Goal: Task Accomplishment & Management: Manage account settings

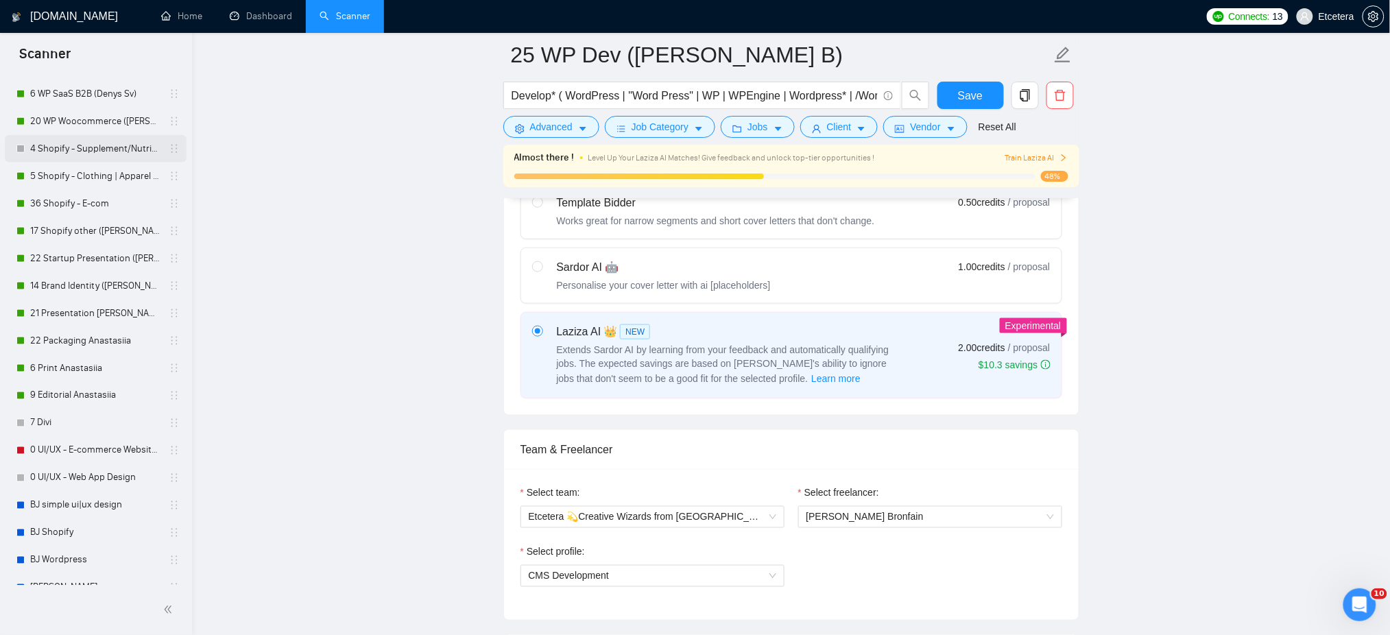
scroll to position [640, 0]
click at [91, 337] on link "22 Packaging Anastasiia" at bounding box center [95, 337] width 130 height 27
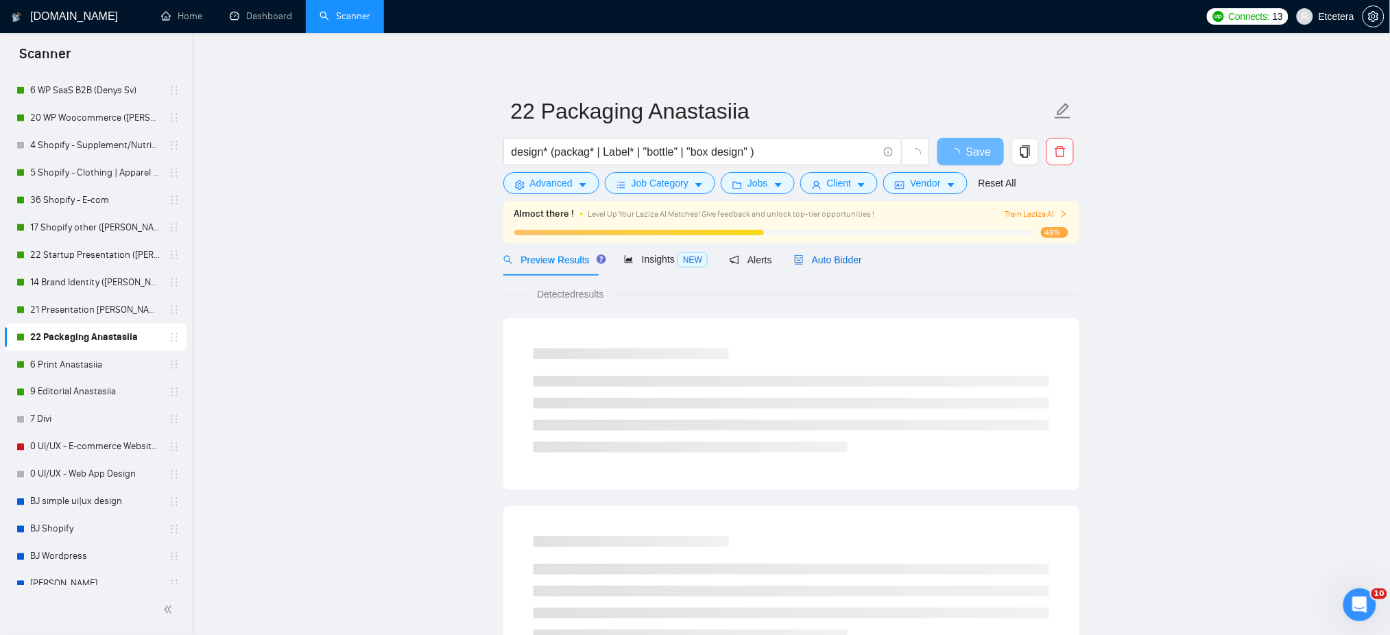
click at [830, 262] on span "Auto Bidder" at bounding box center [828, 259] width 68 height 11
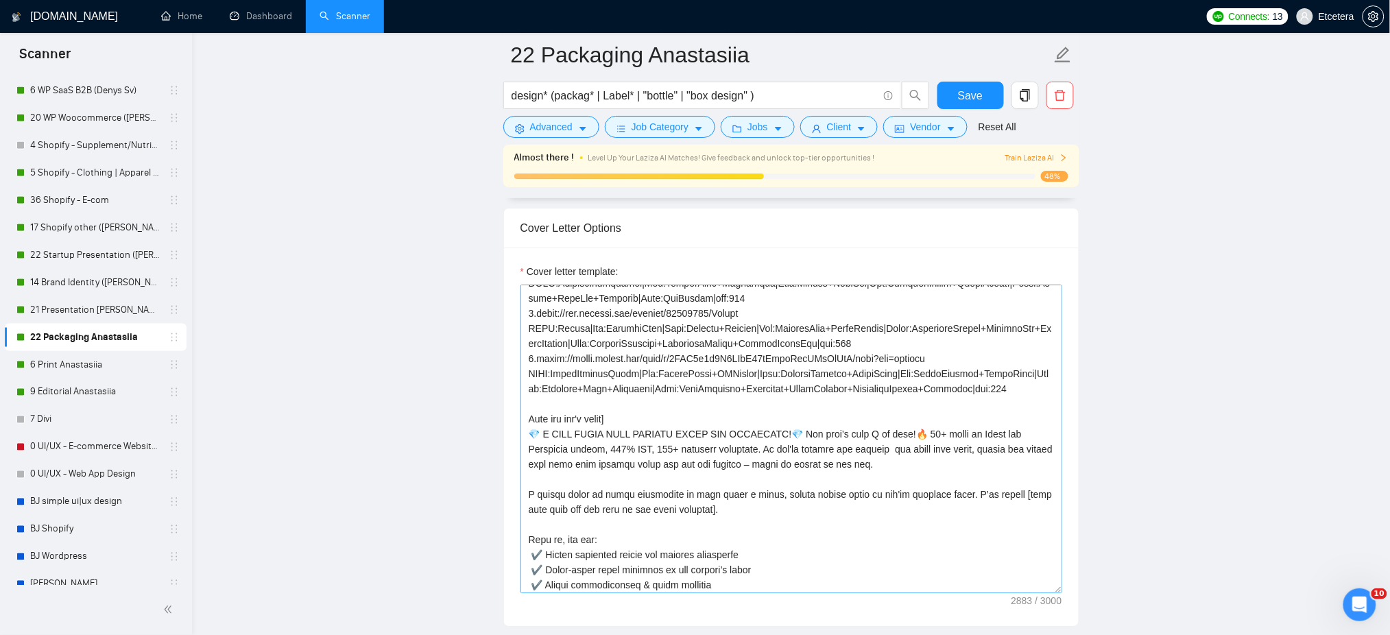
scroll to position [269, 0]
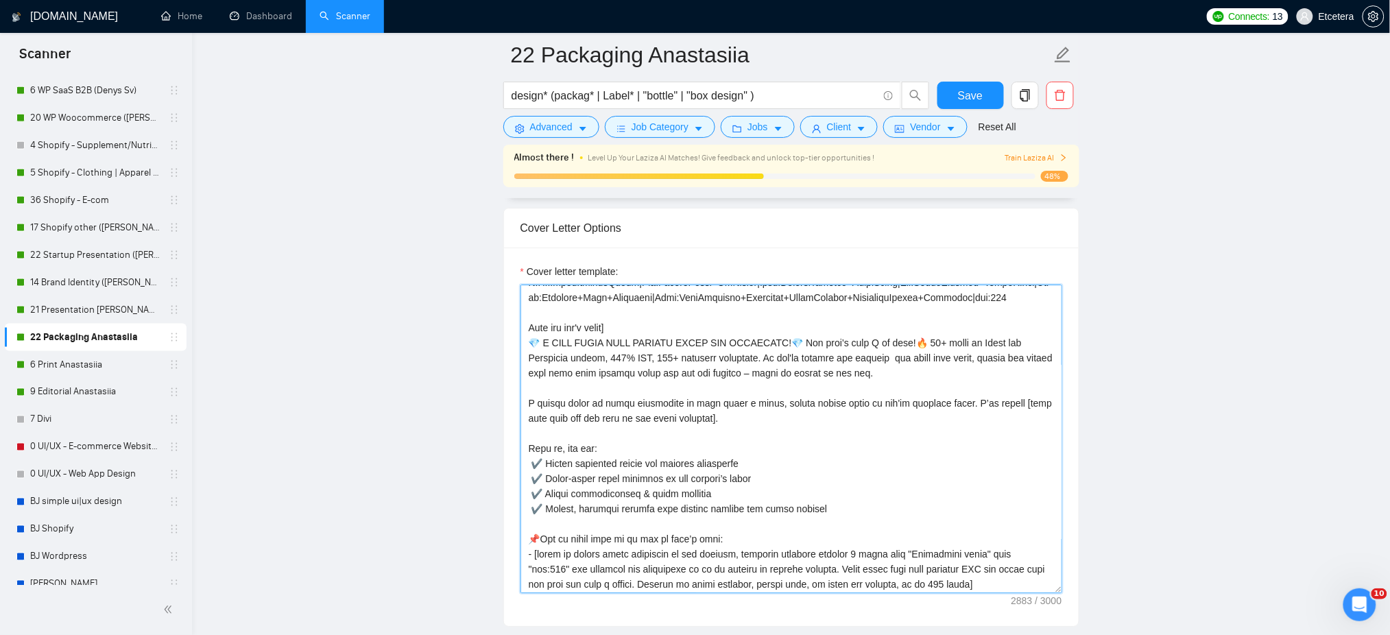
click at [916, 373] on textarea "Cover letter template:" at bounding box center [791, 439] width 542 height 309
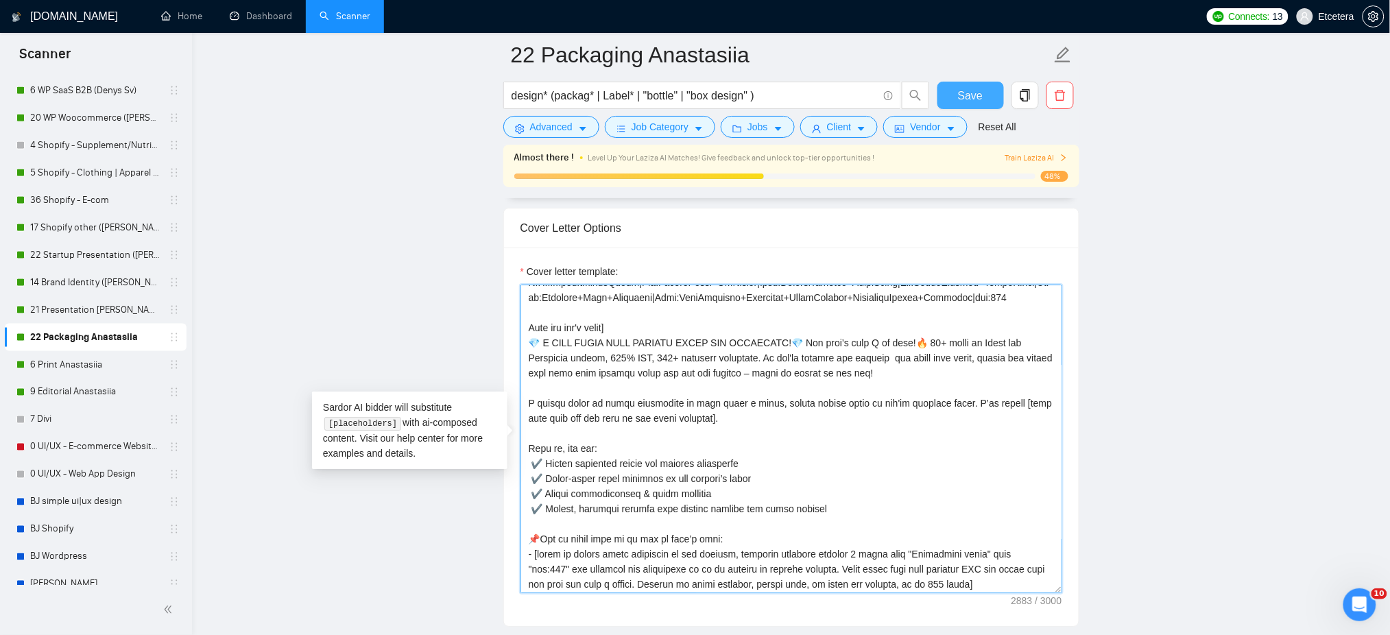
type textarea "["Successful cases" = 1.http://bit.ly/45B7PEV CLNT:GrunheimTea|Nch:HoReCa+Premi…"
click at [958, 82] on button "Save" at bounding box center [970, 95] width 67 height 27
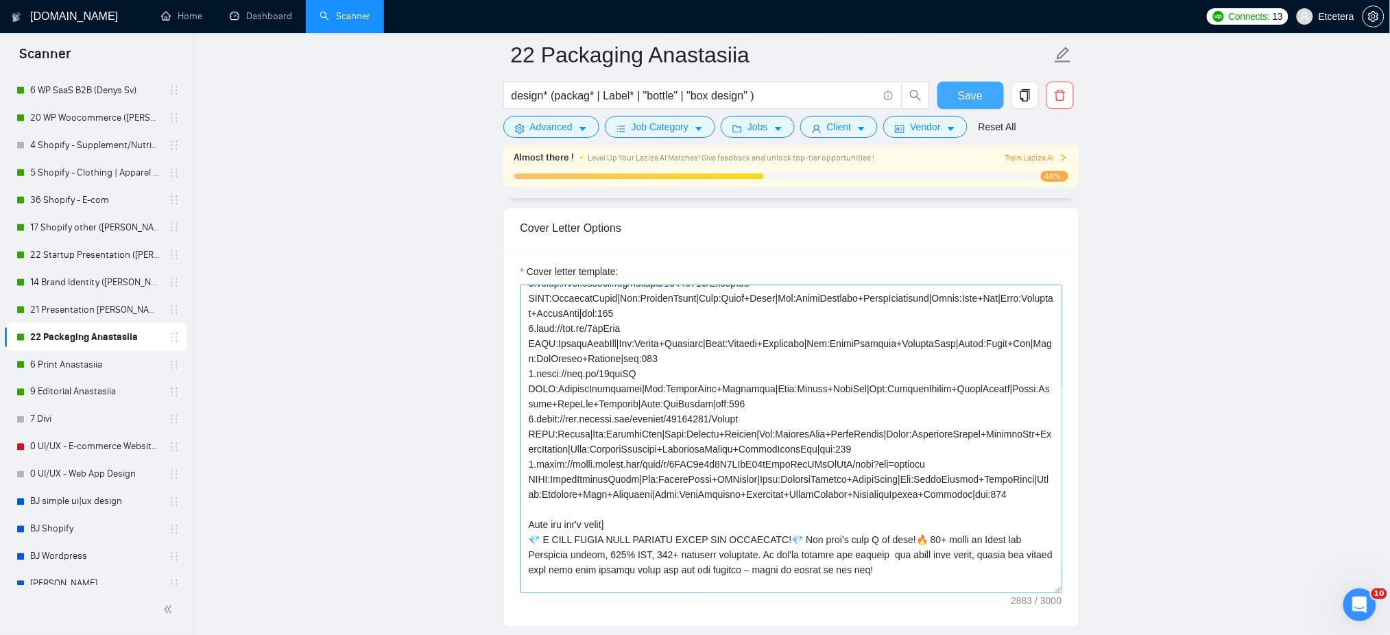
scroll to position [182, 0]
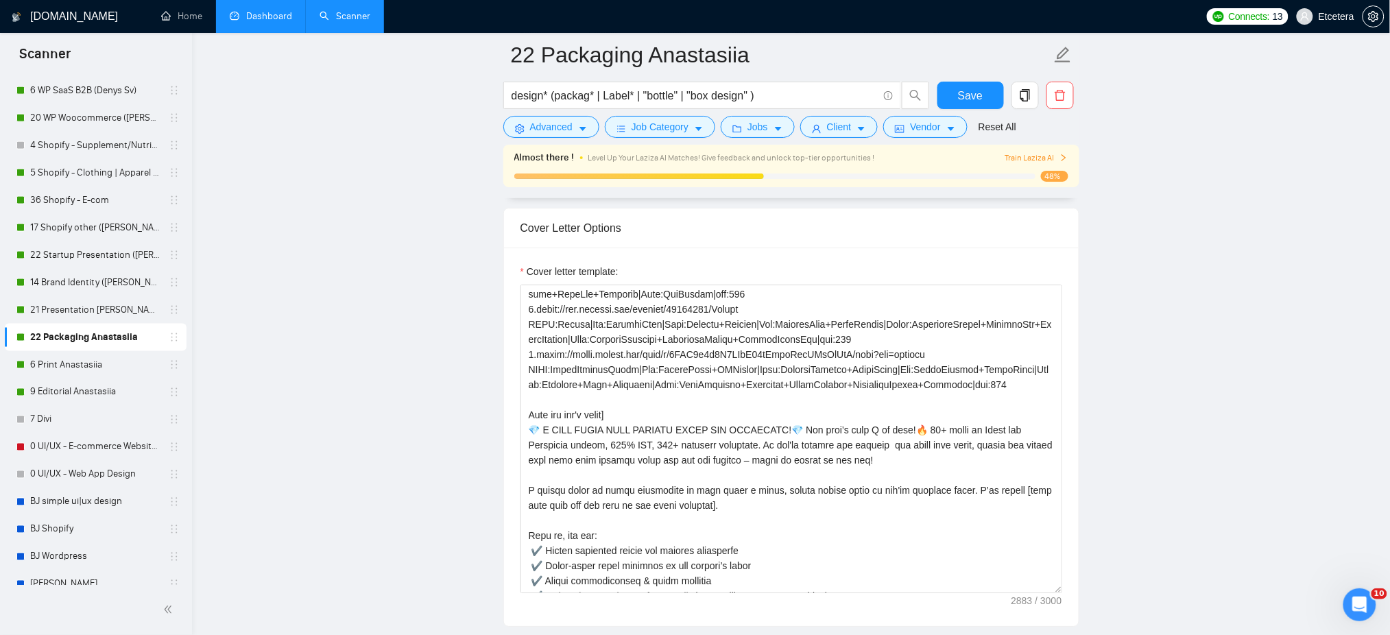
drag, startPoint x: 270, startPoint y: 16, endPoint x: 279, endPoint y: 23, distance: 10.8
click at [270, 17] on link "Dashboard" at bounding box center [261, 16] width 62 height 12
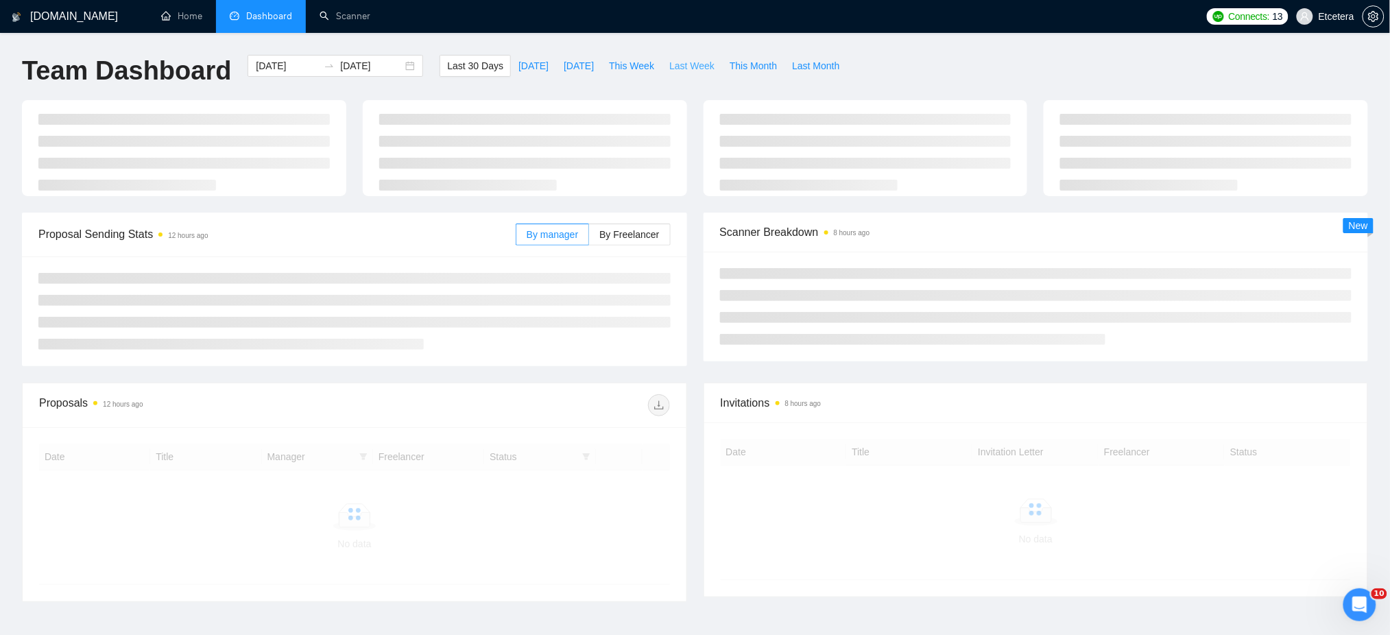
click at [686, 63] on span "Last Week" at bounding box center [691, 65] width 45 height 15
type input "2025-09-22"
type input "2025-09-28"
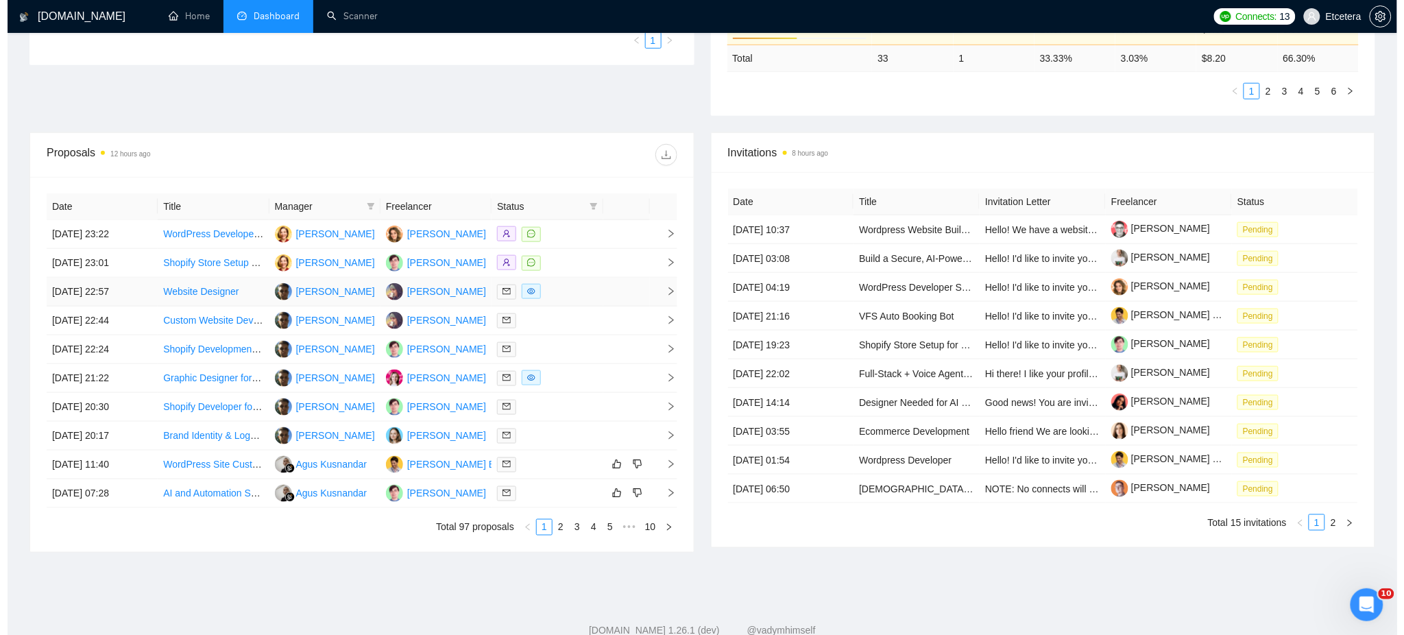
scroll to position [457, 0]
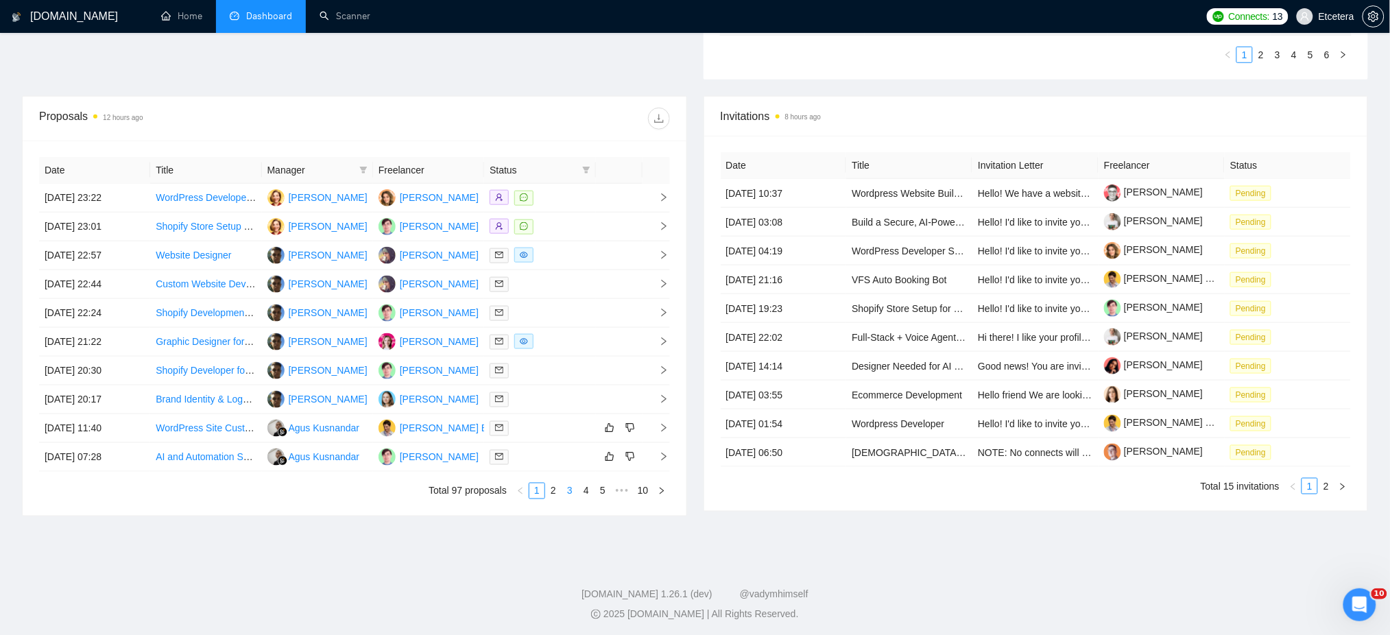
drag, startPoint x: 556, startPoint y: 490, endPoint x: 565, endPoint y: 494, distance: 9.5
click at [555, 490] on link "2" at bounding box center [553, 490] width 15 height 15
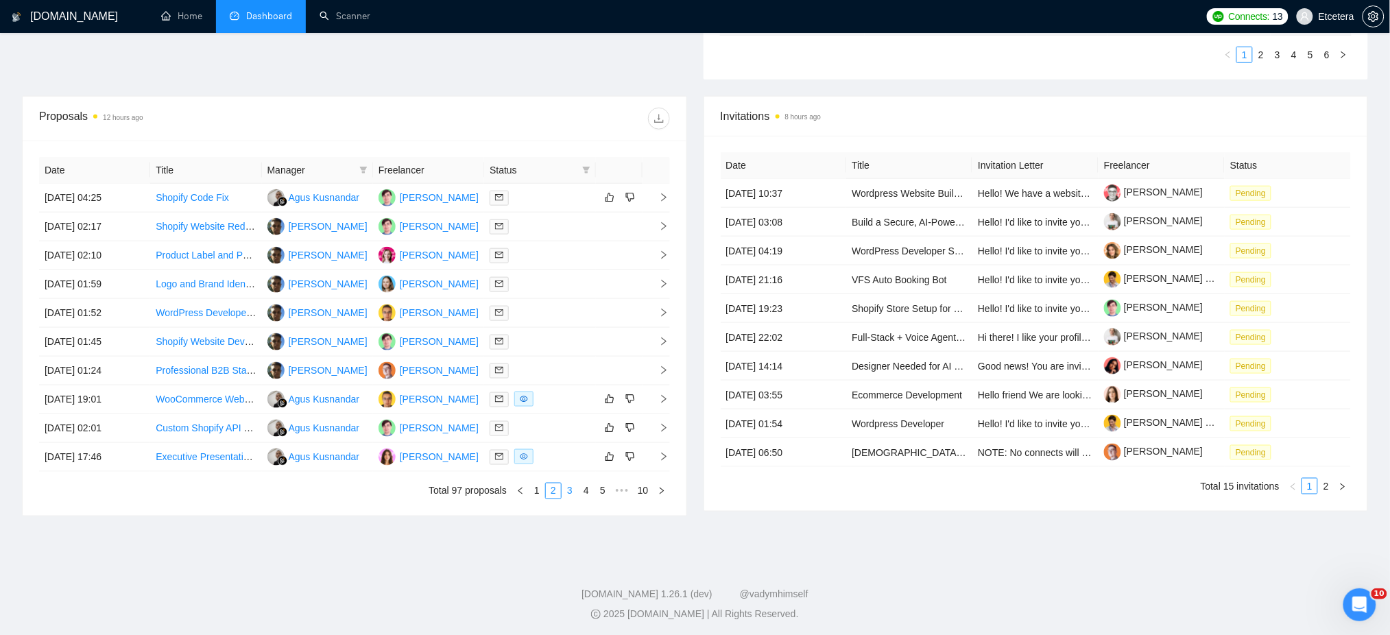
click at [568, 492] on link "3" at bounding box center [569, 490] width 15 height 15
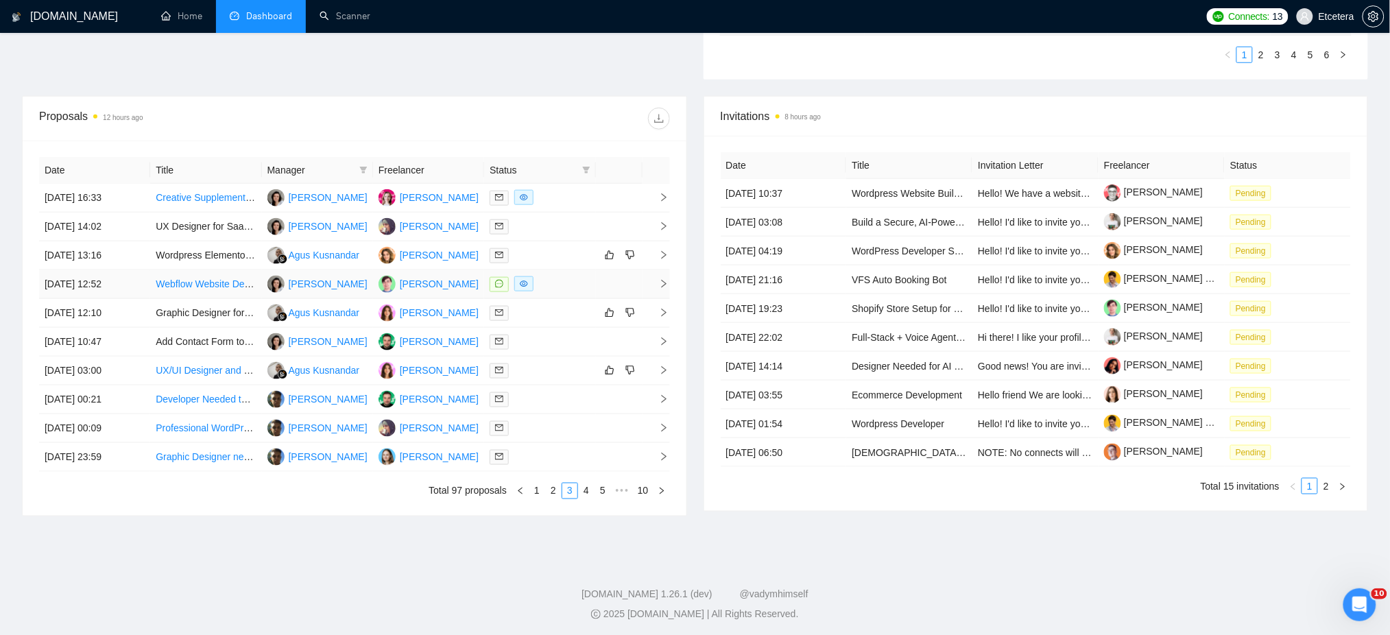
click at [581, 282] on div at bounding box center [540, 284] width 100 height 16
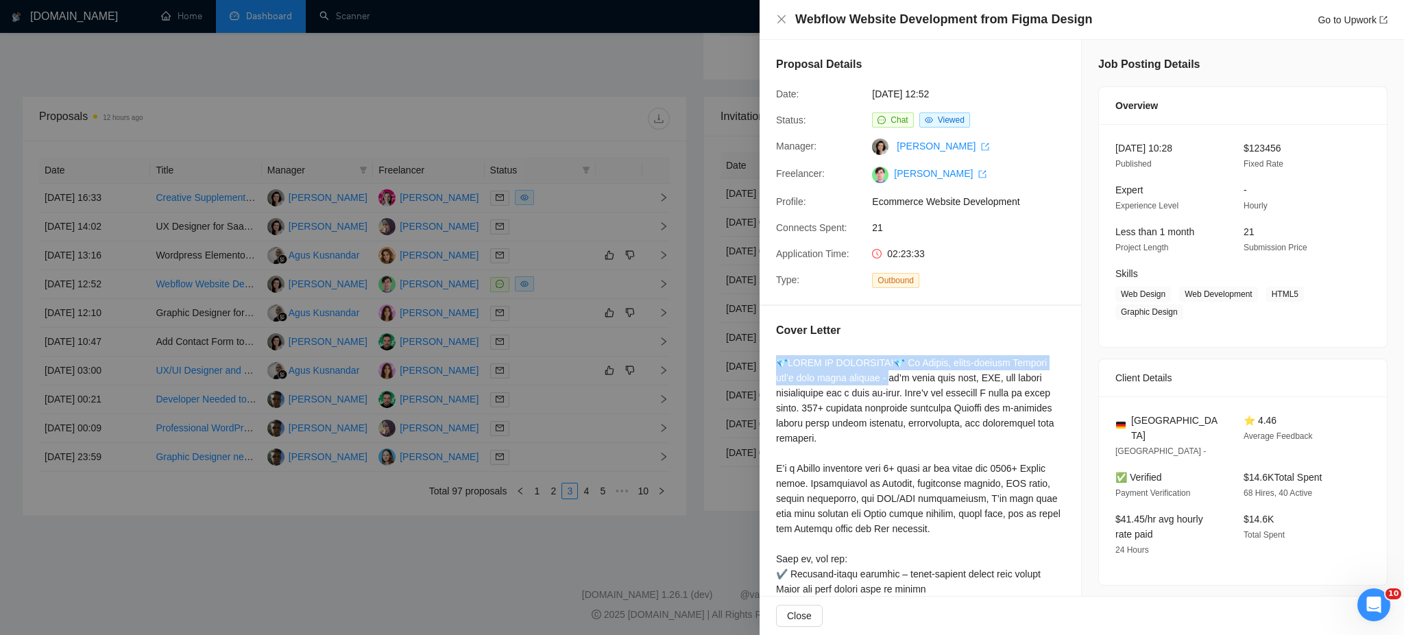
drag, startPoint x: 773, startPoint y: 365, endPoint x: 814, endPoint y: 376, distance: 42.6
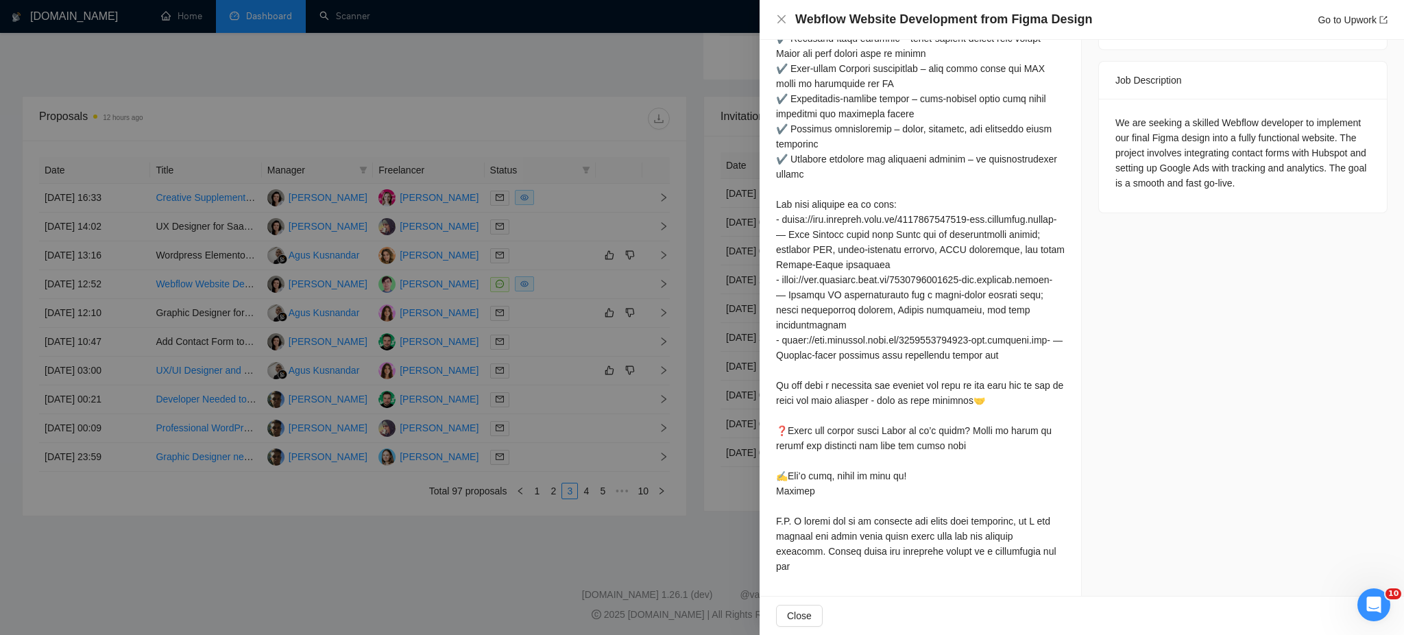
scroll to position [579, 0]
click at [1036, 514] on div at bounding box center [920, 197] width 289 height 754
copy div "💎𝗥𝗘𝗔𝗗𝗬 𝗧𝗢 𝐈𝐌𝐏𝐋𝐄𝐌𝐄𝐍𝐓!💎 Hi Nikita, pixel-perfect Webflow isn’t just about visuals…"
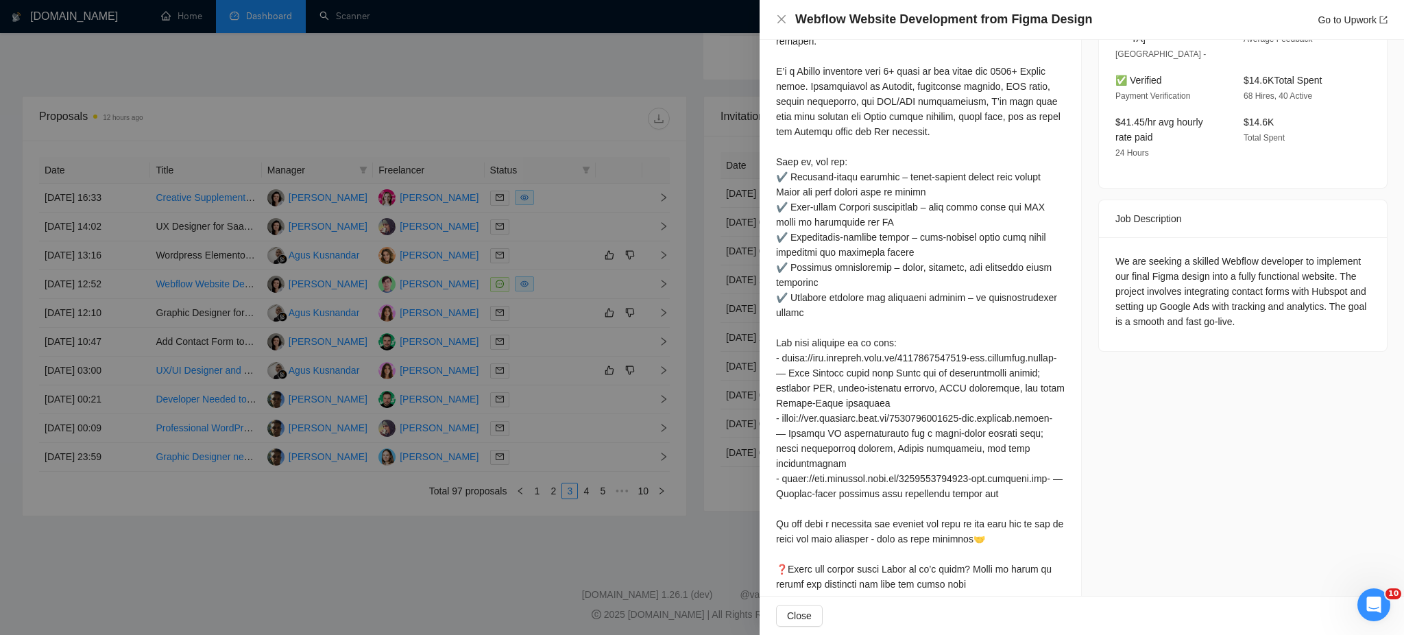
click at [897, 184] on div at bounding box center [920, 335] width 289 height 754
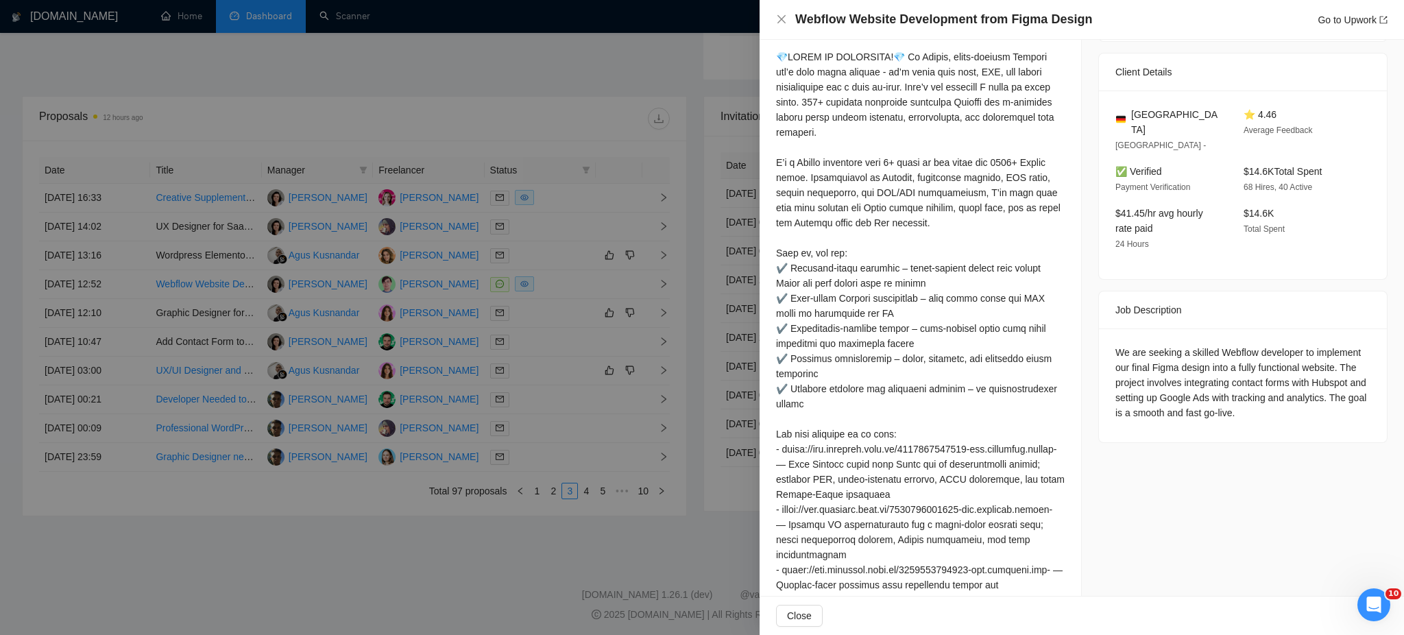
scroll to position [305, 0]
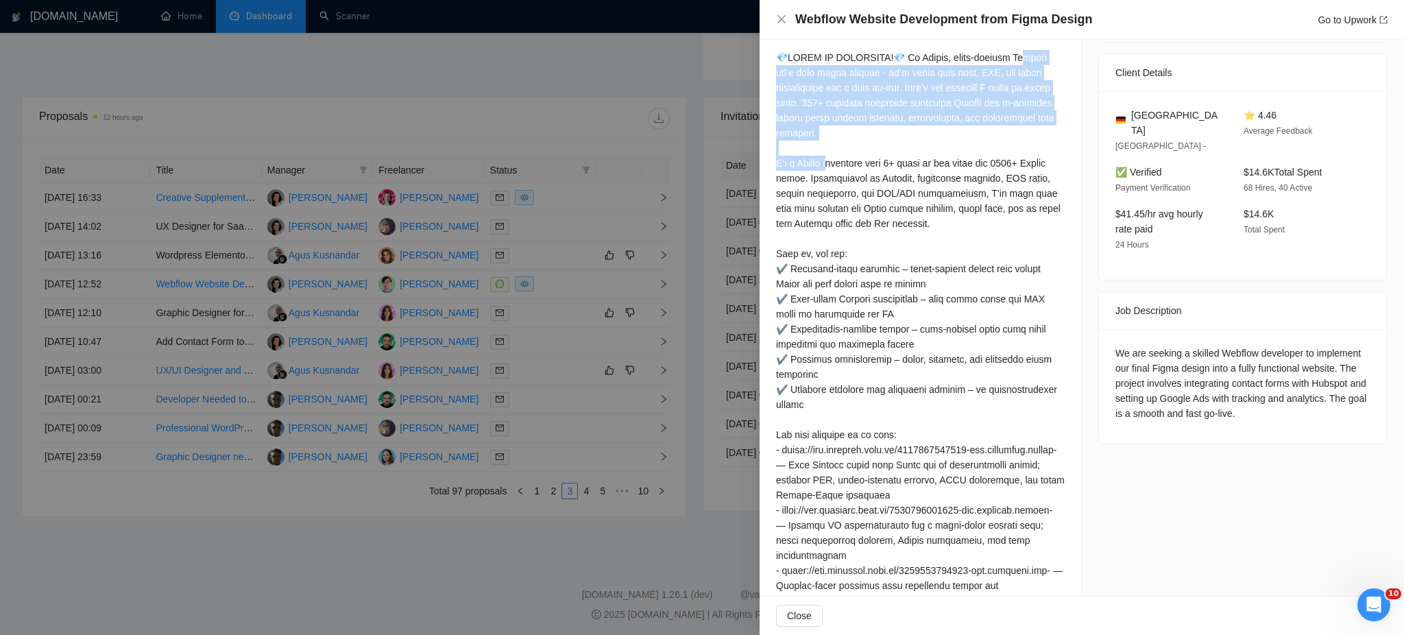
drag, startPoint x: 951, startPoint y: 56, endPoint x: 914, endPoint y: 132, distance: 84.6
click at [914, 132] on div at bounding box center [920, 427] width 289 height 754
copy div "low isn’t just about visuals - it’s about load time, SEO, and smooth integratio…"
drag, startPoint x: 775, startPoint y: 53, endPoint x: 921, endPoint y: 141, distance: 170.4
click at [921, 141] on div at bounding box center [920, 427] width 289 height 754
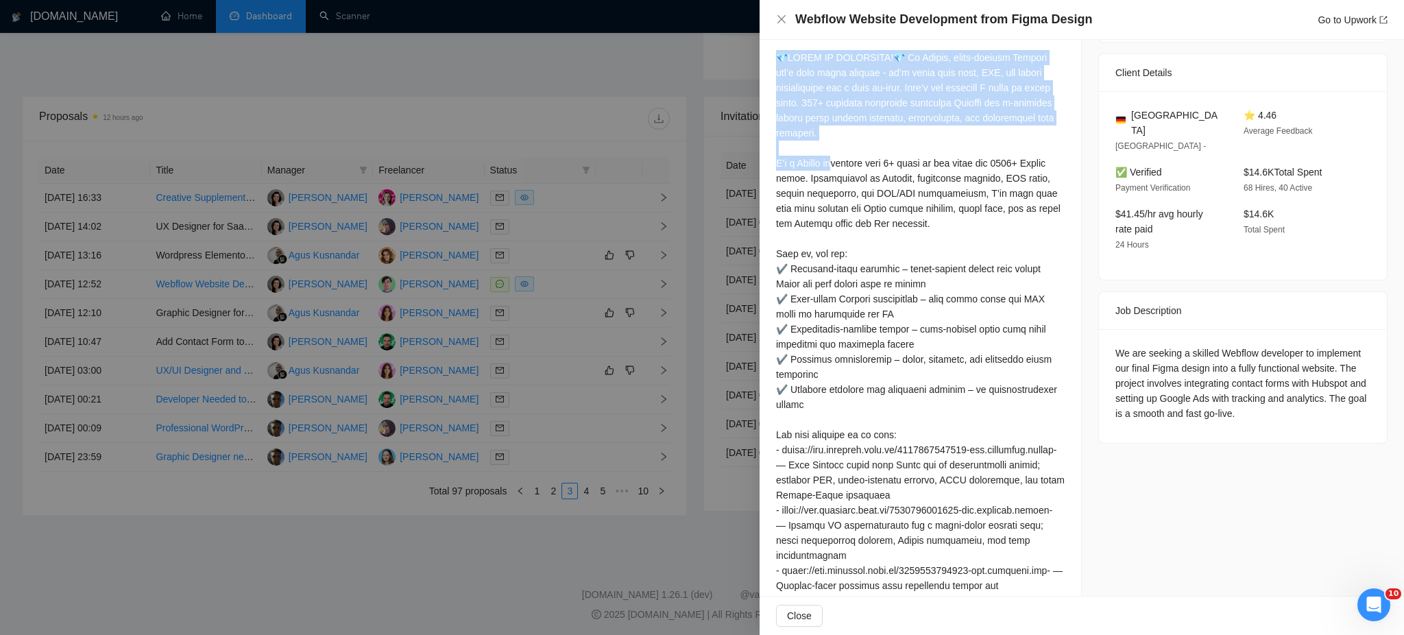
copy div "💎𝗥𝗘𝗔𝗗𝗬 𝗧𝗢 𝐈𝐌𝐏𝐋𝐄𝐌𝐄𝐍𝐓!💎 Hi Nikita, pixel-perfect Webflow isn’t just about visuals…"
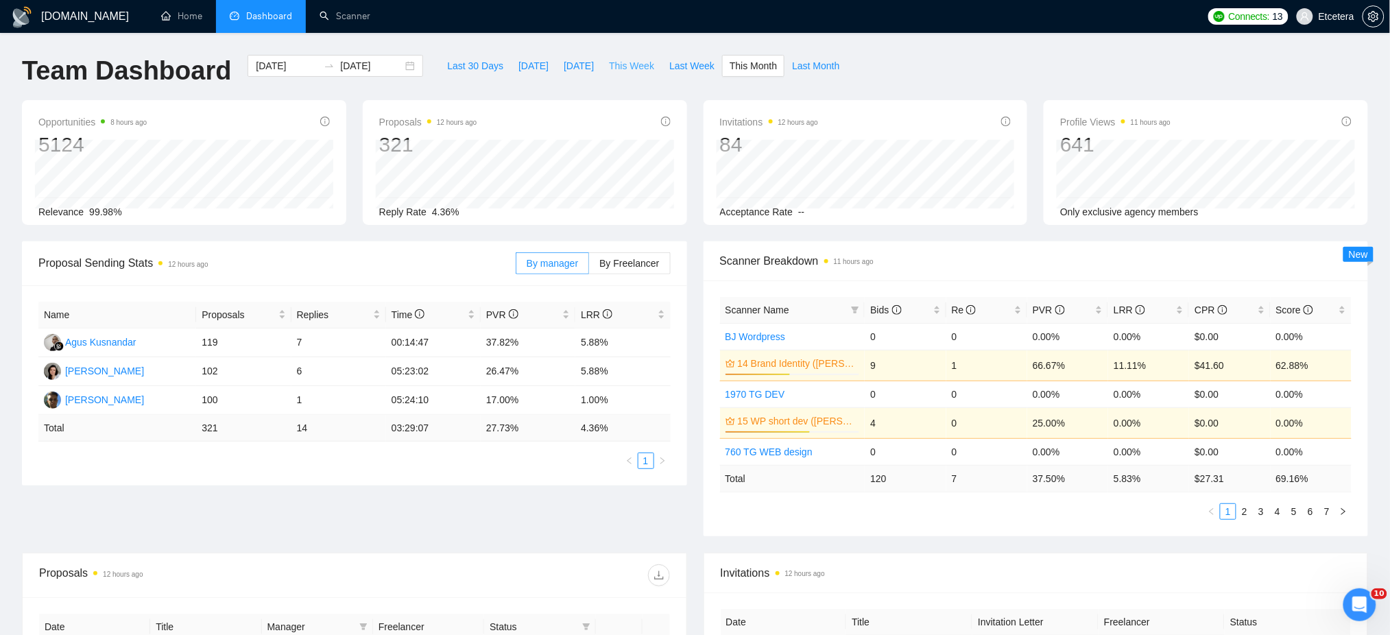
click at [611, 69] on span "This Week" at bounding box center [631, 65] width 45 height 15
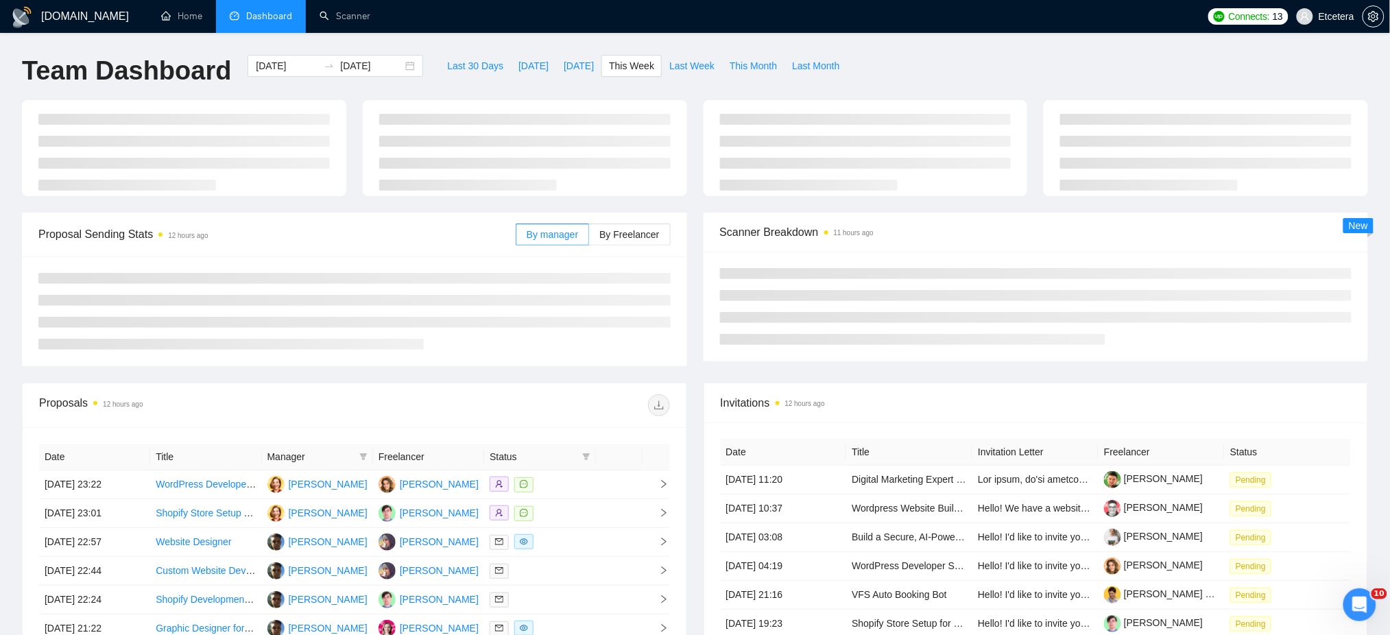
type input "[DATE]"
type input "2025-10-05"
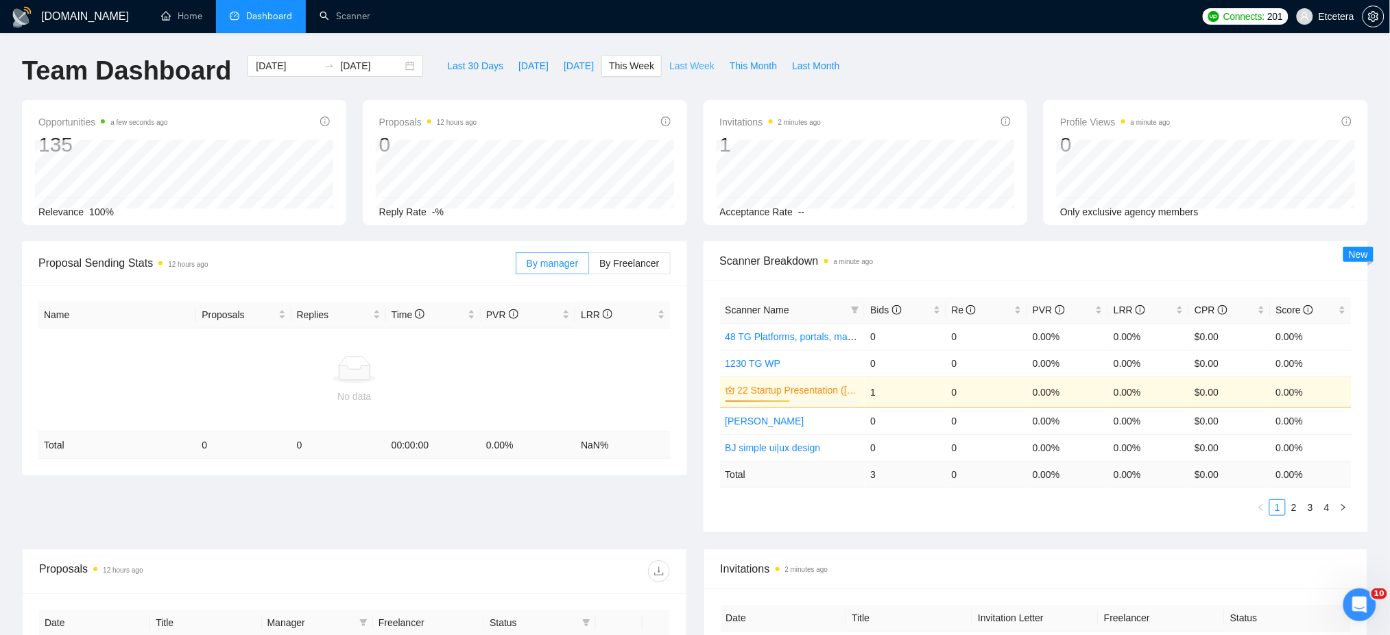
click at [679, 69] on span "Last Week" at bounding box center [691, 65] width 45 height 15
type input "[DATE]"
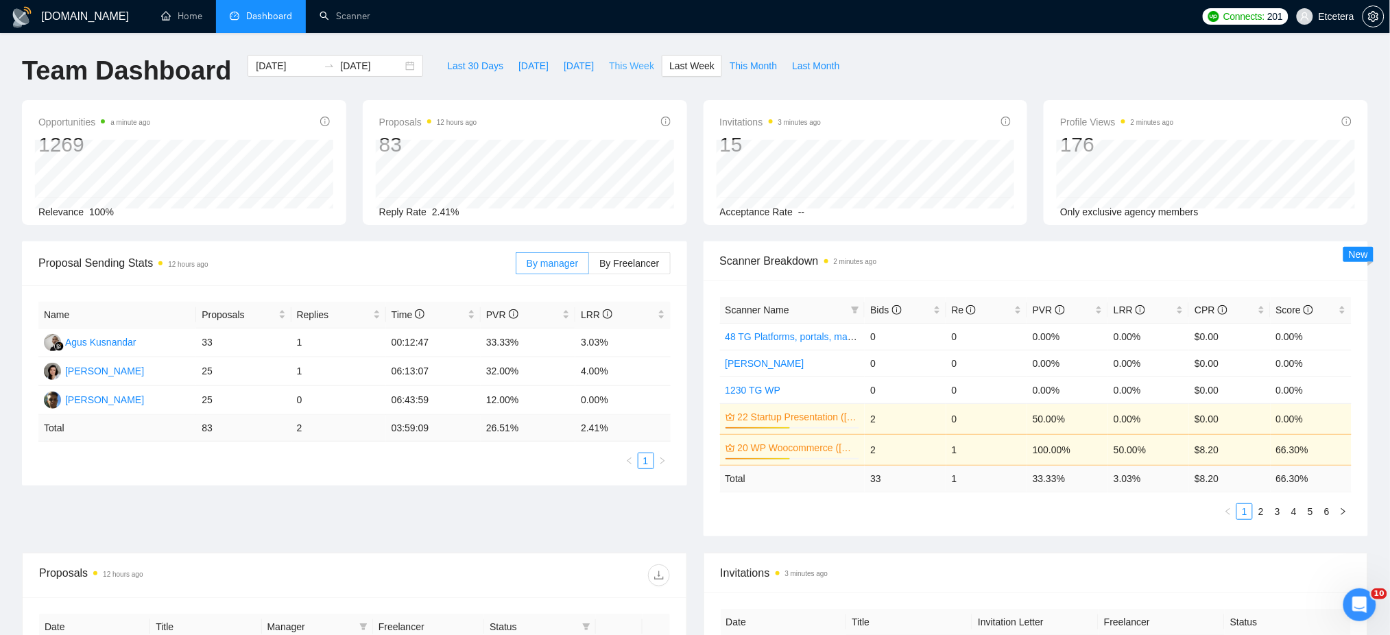
click at [611, 65] on span "This Week" at bounding box center [631, 65] width 45 height 15
type input "[DATE]"
type input "2025-10-05"
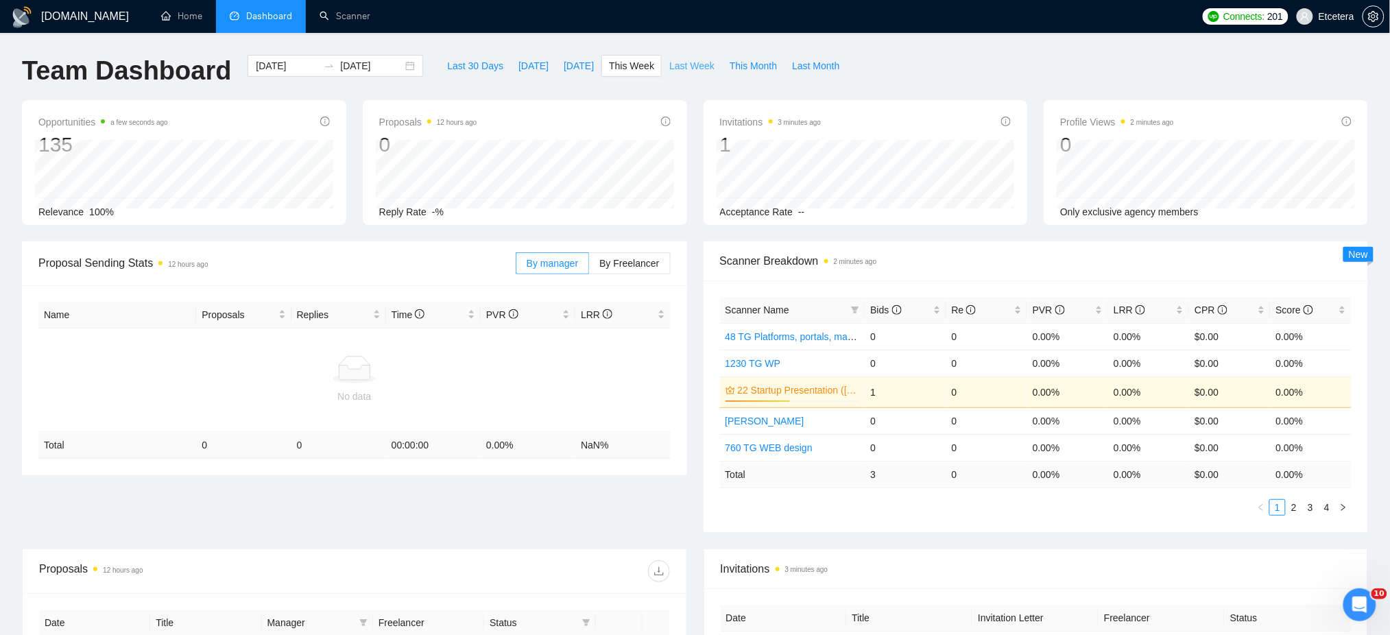
click at [674, 69] on span "Last Week" at bounding box center [691, 65] width 45 height 15
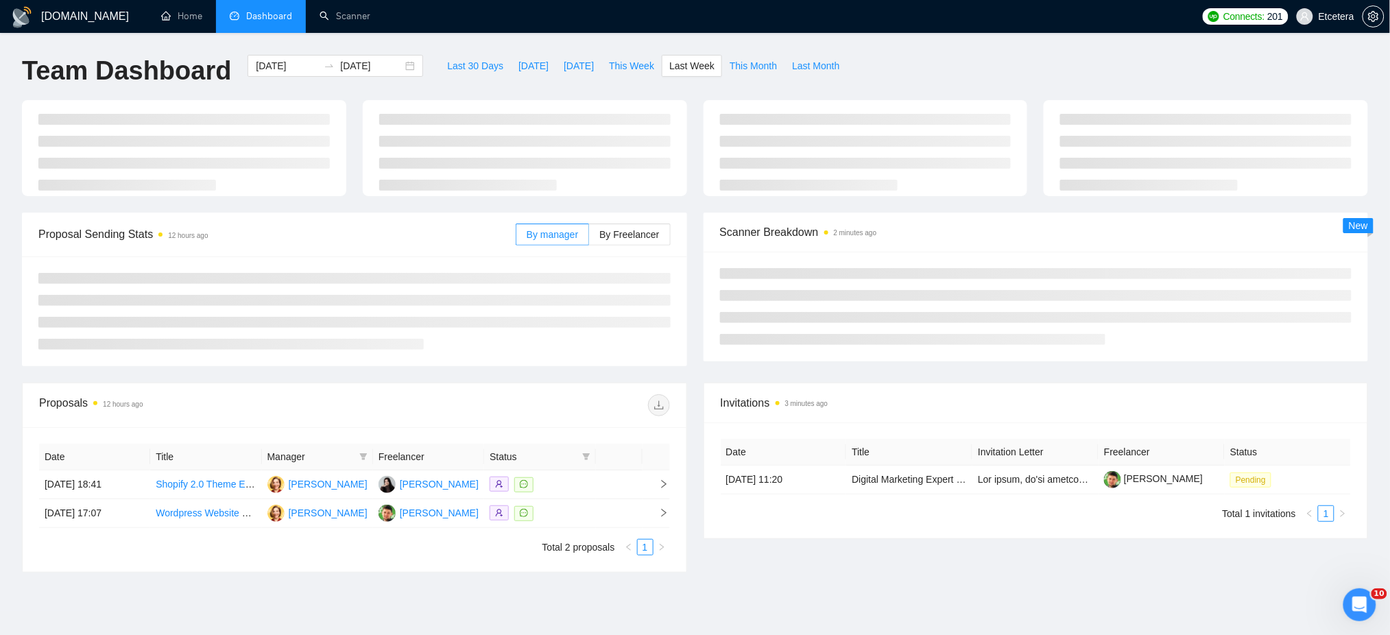
type input "[DATE]"
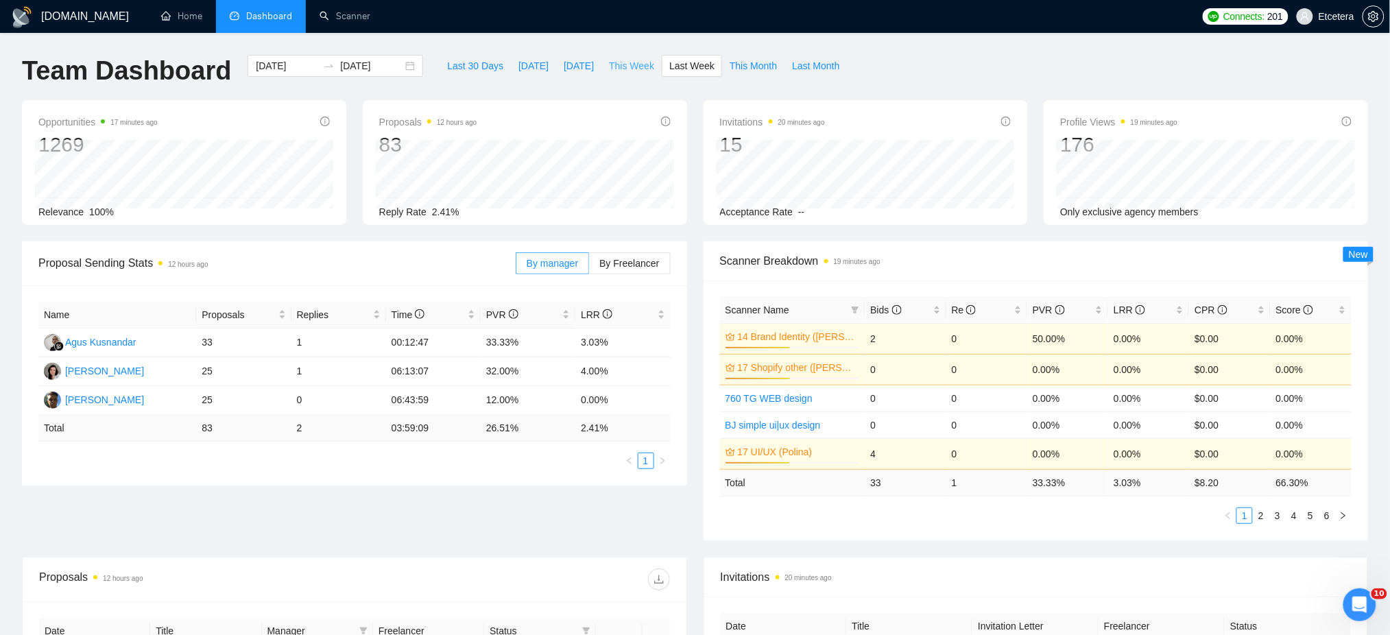
click at [632, 62] on span "This Week" at bounding box center [631, 65] width 45 height 15
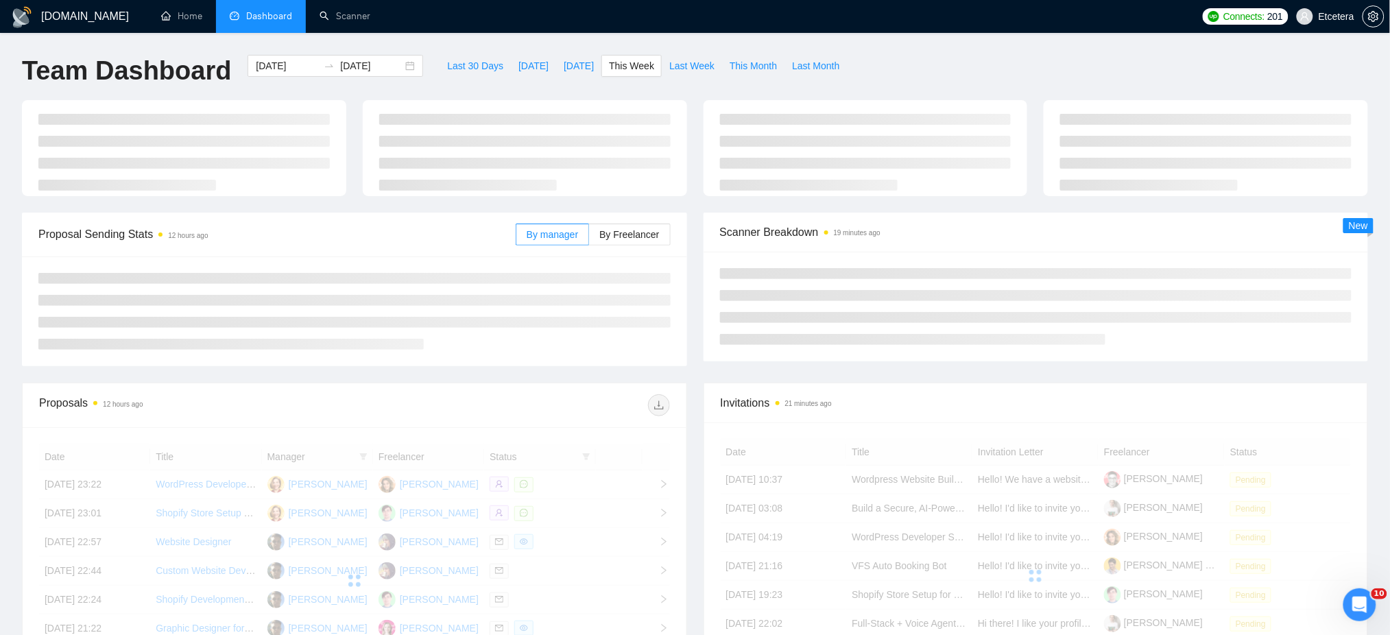
type input "[DATE]"
type input "2025-10-05"
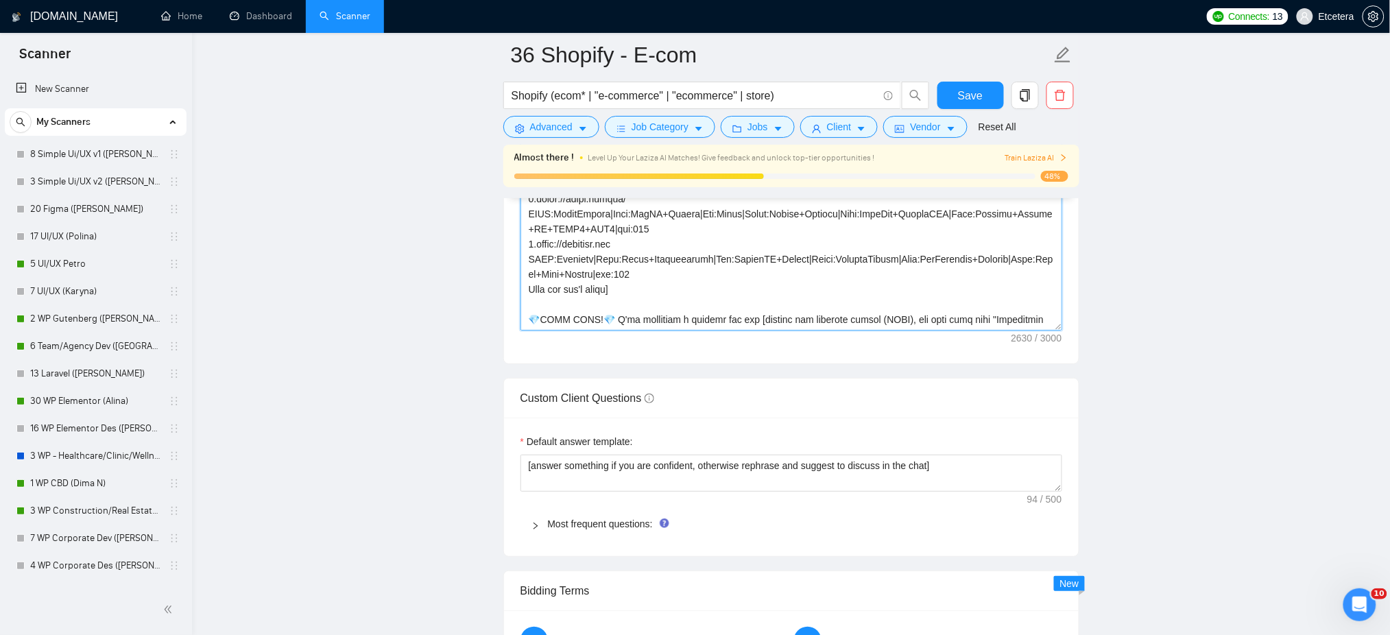
click at [567, 254] on textarea "Cover letter template:" at bounding box center [791, 176] width 542 height 309
drag, startPoint x: 611, startPoint y: 304, endPoint x: 529, endPoint y: 304, distance: 81.6
click at [529, 304] on textarea "Cover letter template:" at bounding box center [791, 176] width 542 height 309
paste textarea "𝗘𝗔𝗗𝗬 𝗧𝗢 𝗕𝗨𝗜𝗟𝗗!💎"
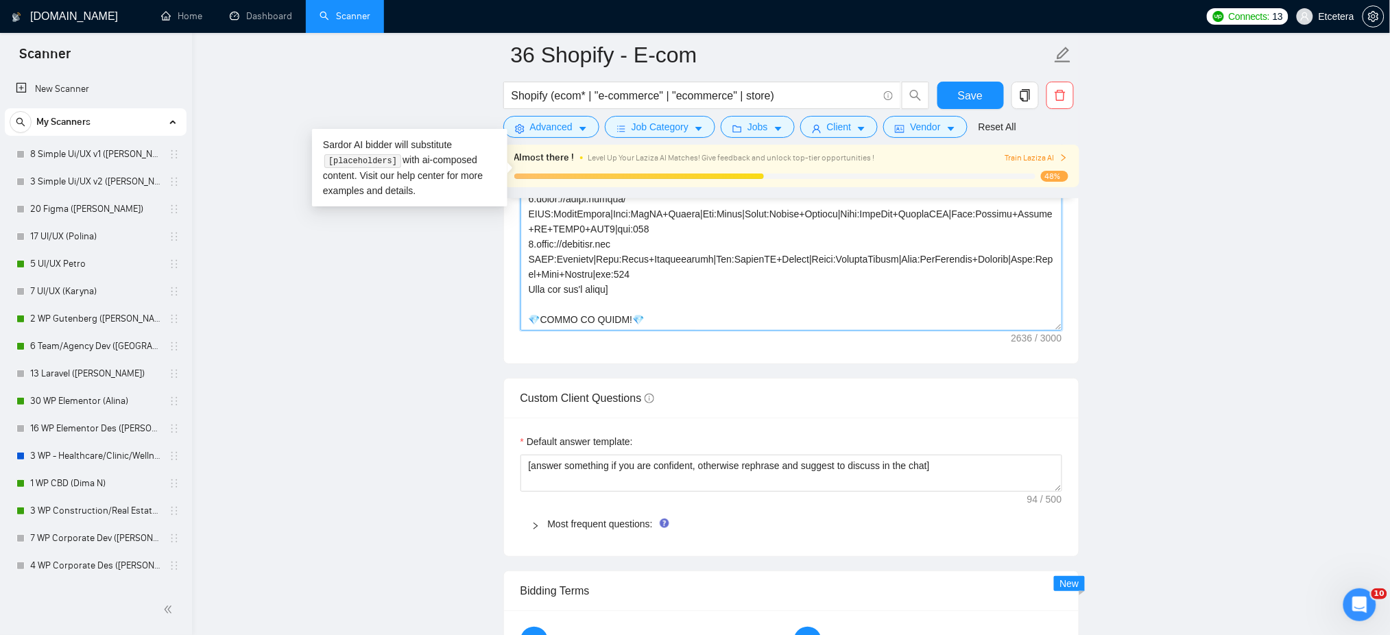
click at [649, 304] on textarea "Cover letter template:" at bounding box center [791, 176] width 542 height 309
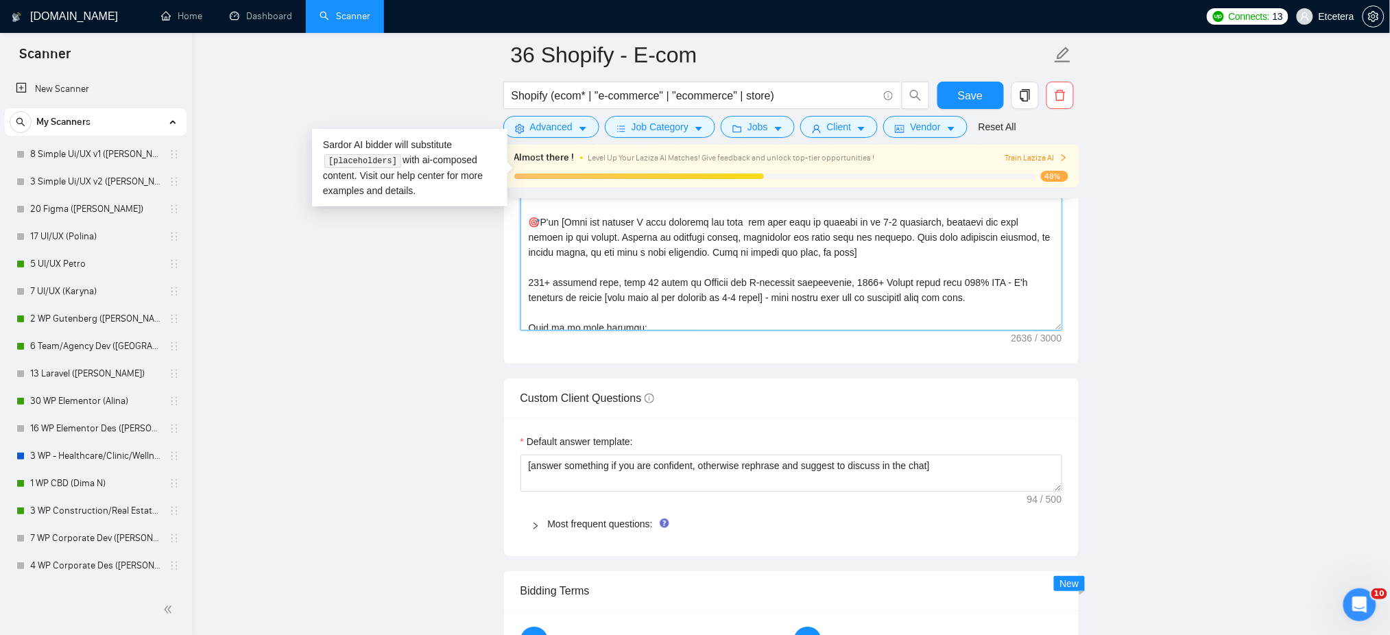
scroll to position [182, 0]
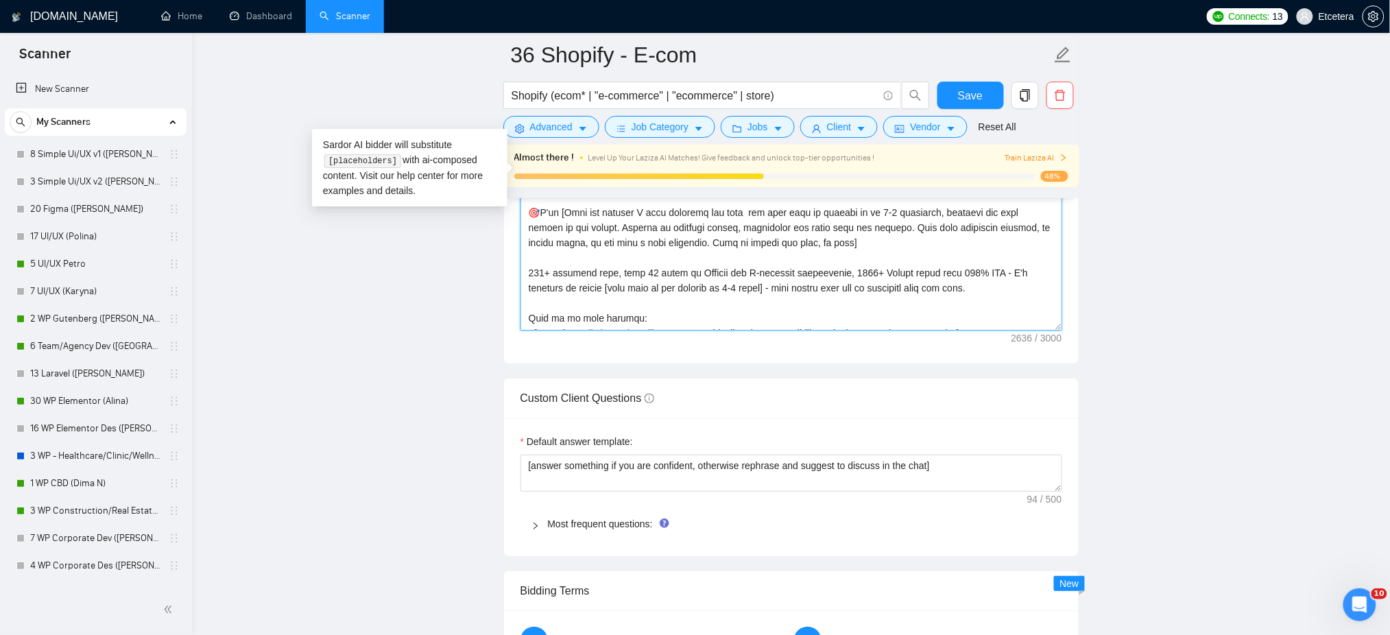
type textarea "[Successful cases= 1.https://bluuwash.com CLNT:Bluuwash|Styl:EcoFrndly+Rspnsv|E…"
click at [961, 92] on span "Save" at bounding box center [970, 95] width 25 height 17
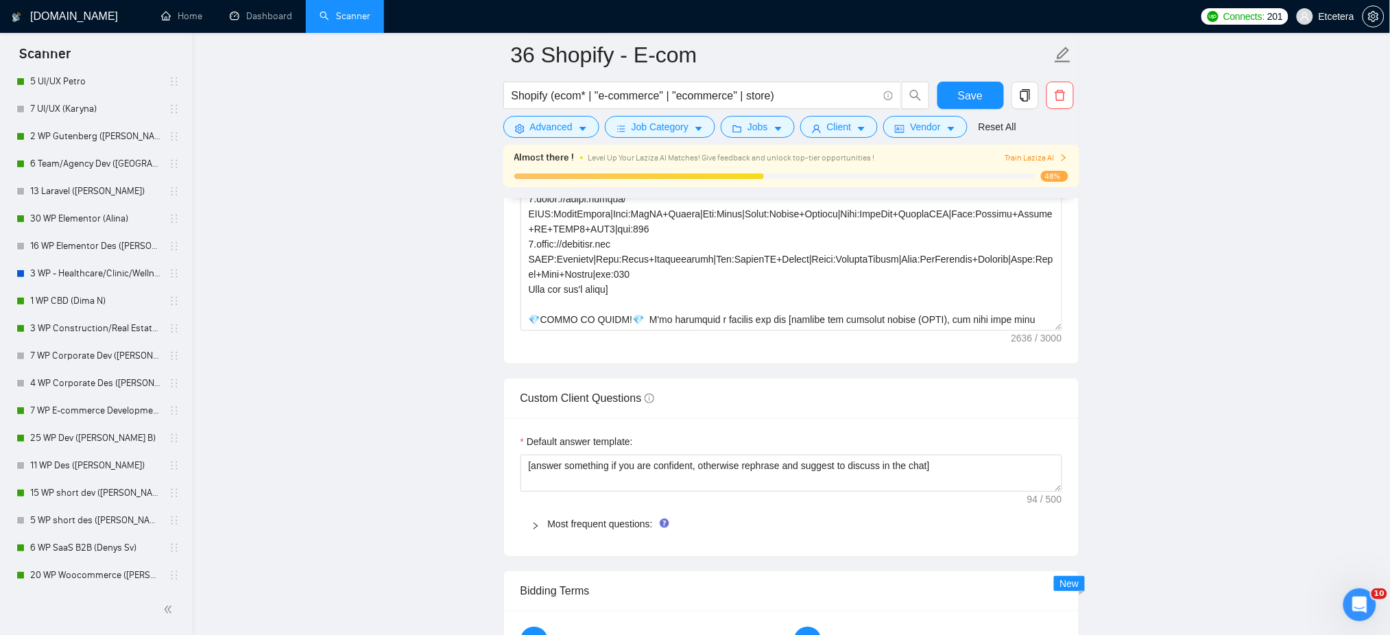
drag, startPoint x: 88, startPoint y: 435, endPoint x: 814, endPoint y: 208, distance: 760.0
click at [88, 435] on link "25 WP Dev ([PERSON_NAME] B)" at bounding box center [95, 437] width 130 height 27
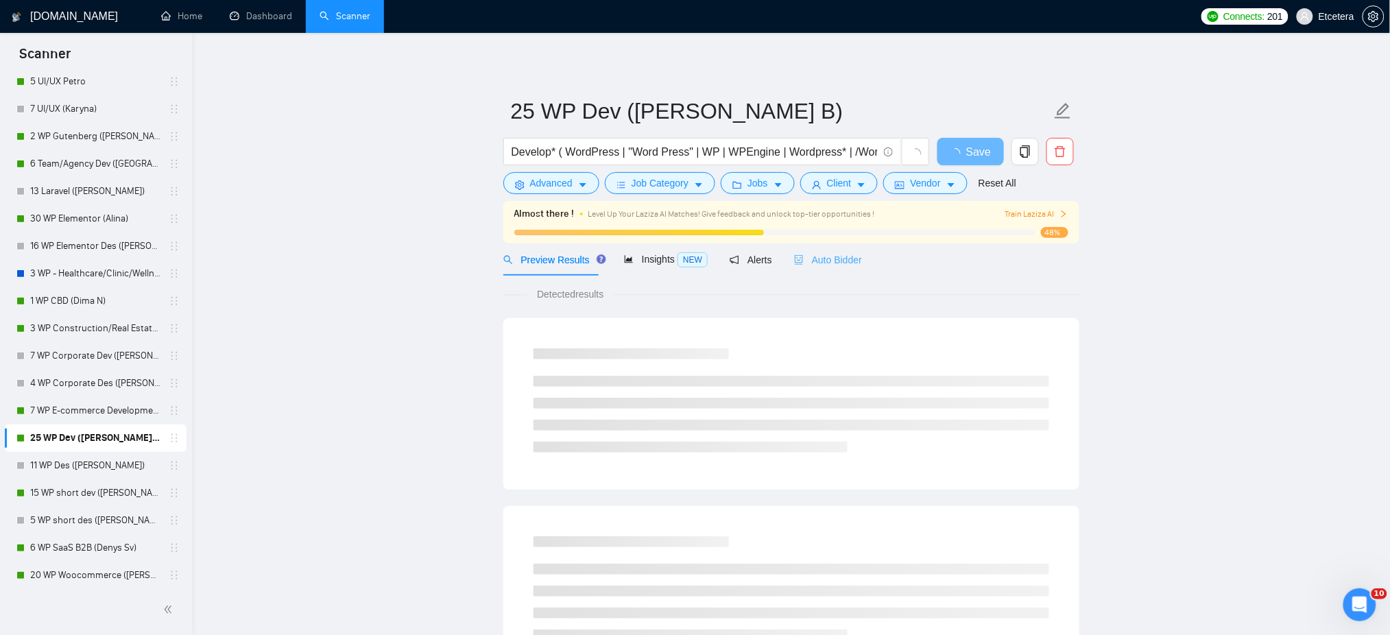
click at [807, 272] on div "Auto Bidder" at bounding box center [828, 259] width 68 height 32
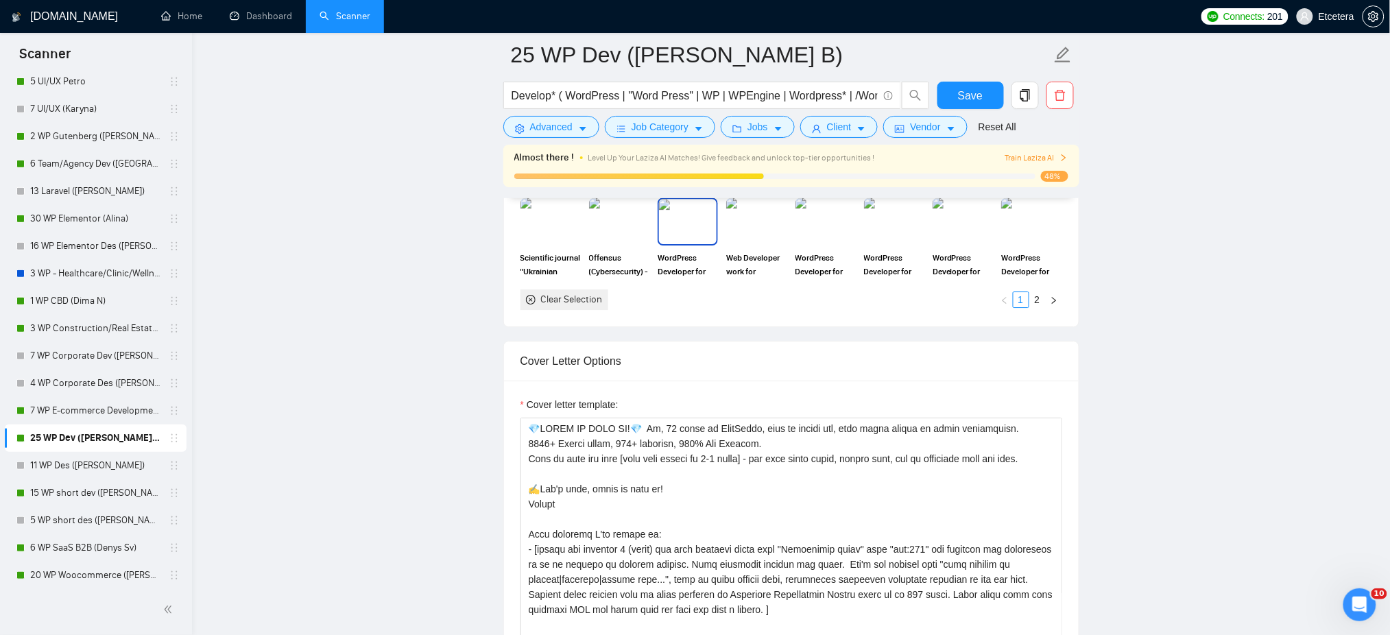
scroll to position [1462, 0]
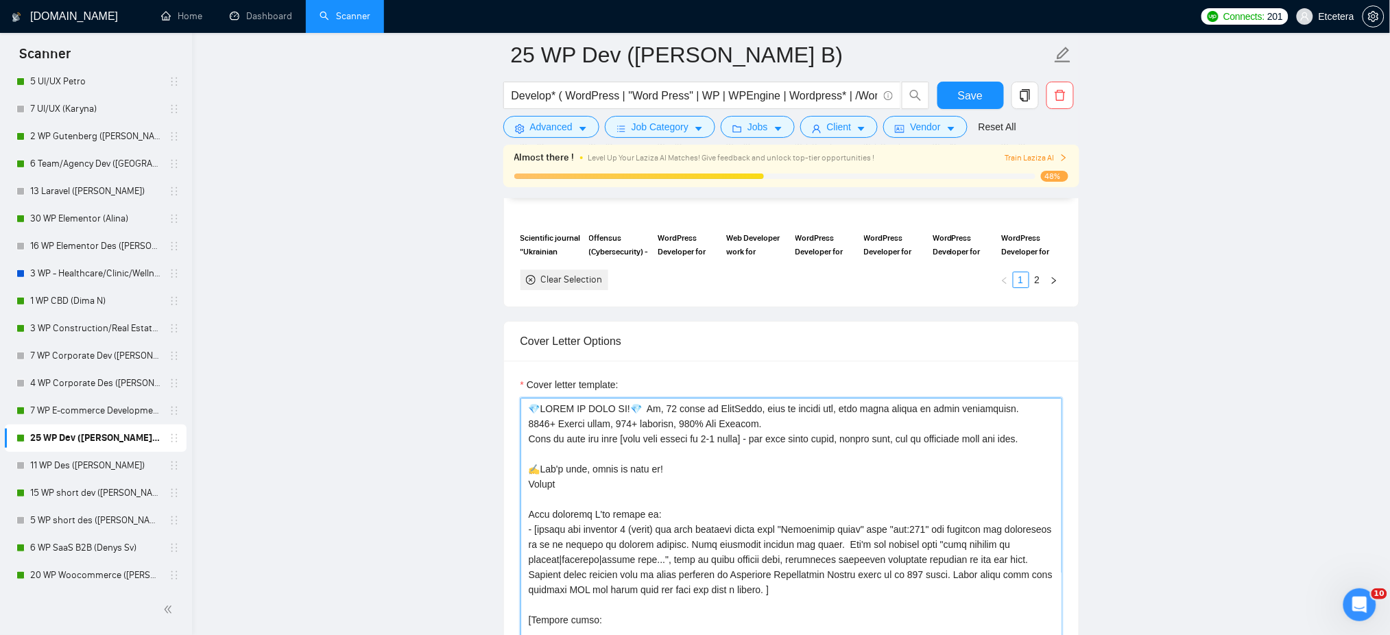
click at [564, 417] on textarea "Cover letter template:" at bounding box center [791, 552] width 542 height 309
click at [628, 412] on textarea "Cover letter template:" at bounding box center [791, 552] width 542 height 309
click at [612, 421] on textarea "Cover letter template:" at bounding box center [791, 552] width 542 height 309
drag, startPoint x: 640, startPoint y: 409, endPoint x: 522, endPoint y: 411, distance: 117.9
click at [523, 407] on textarea "Cover letter template:" at bounding box center [791, 552] width 542 height 309
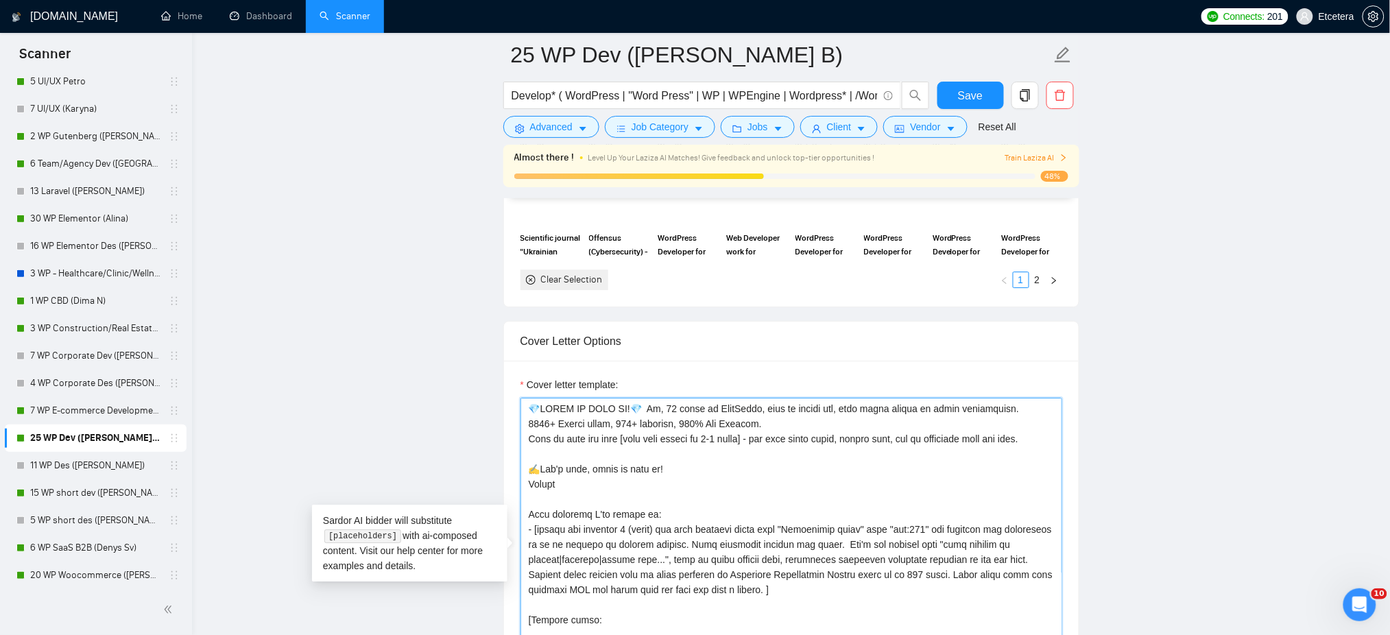
paste textarea "𝗢!💎"
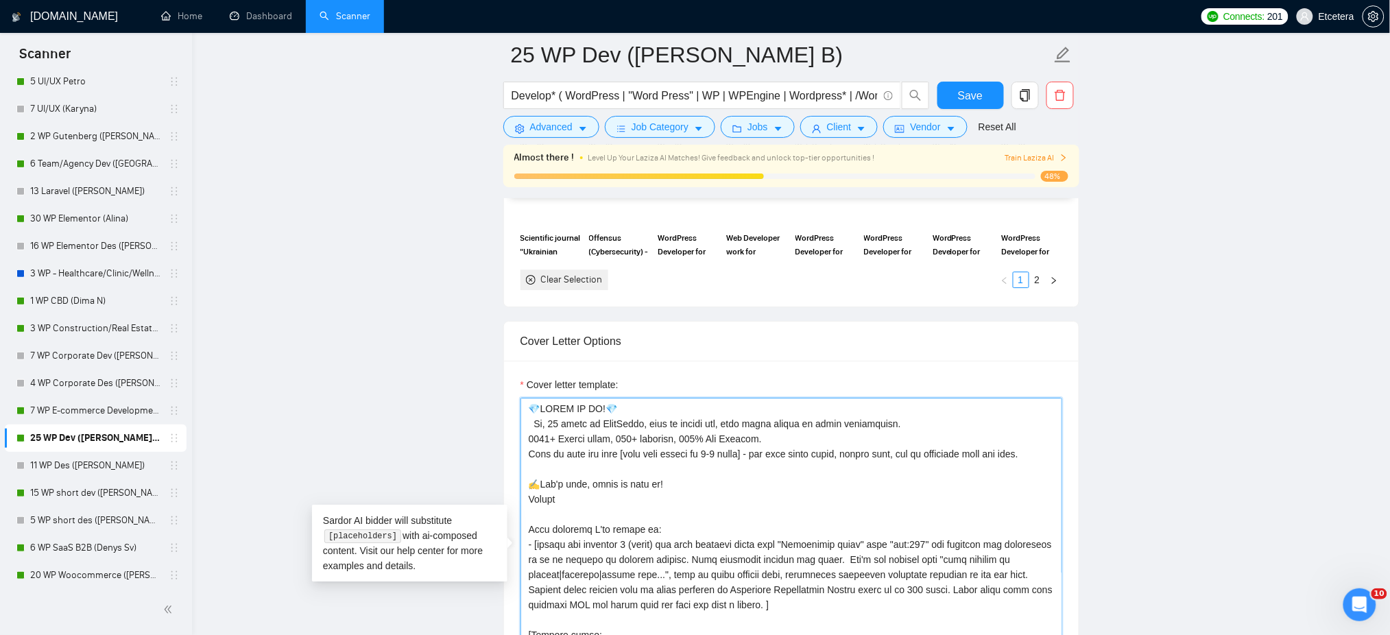
click at [655, 407] on textarea "Cover letter template:" at bounding box center [791, 552] width 542 height 309
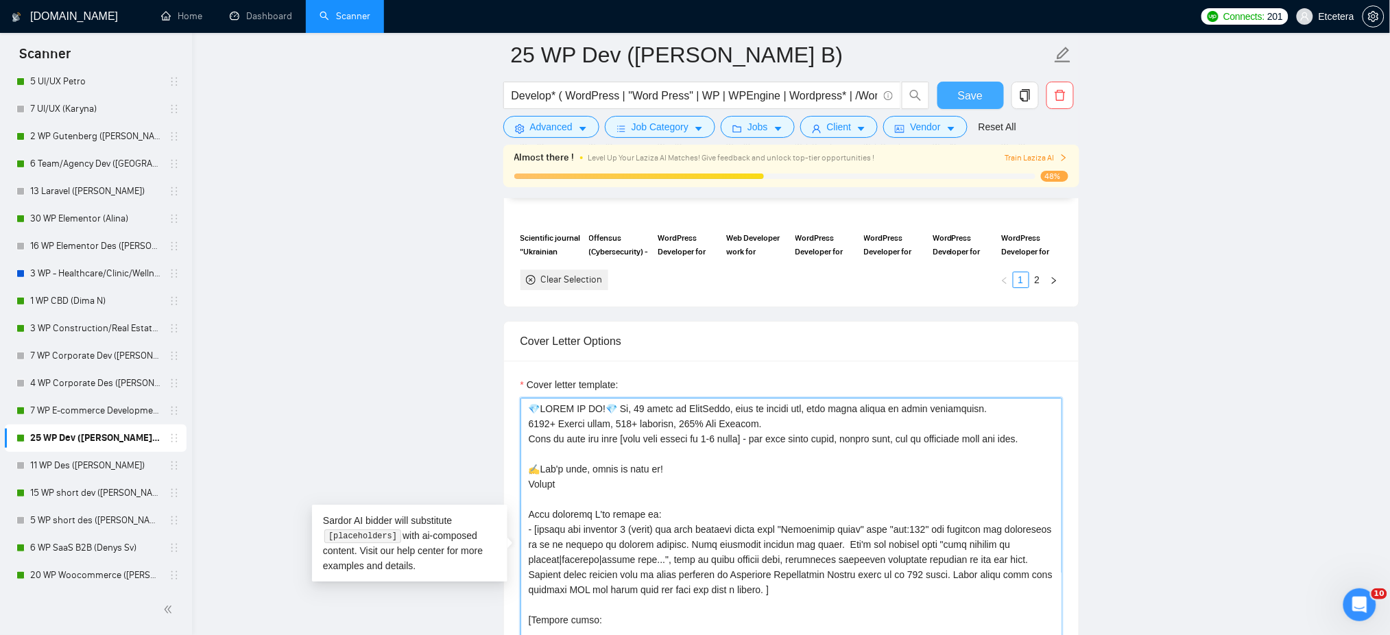
type textarea "💎𝗥𝗘𝗔𝗗𝗬 𝗧𝗢 𝗚𝗢!💎 Hi, 10 years in WordPress, know it inside out, from smart layout…"
drag, startPoint x: 978, startPoint y: 92, endPoint x: 856, endPoint y: 274, distance: 219.8
click at [978, 92] on span "Save" at bounding box center [970, 95] width 25 height 17
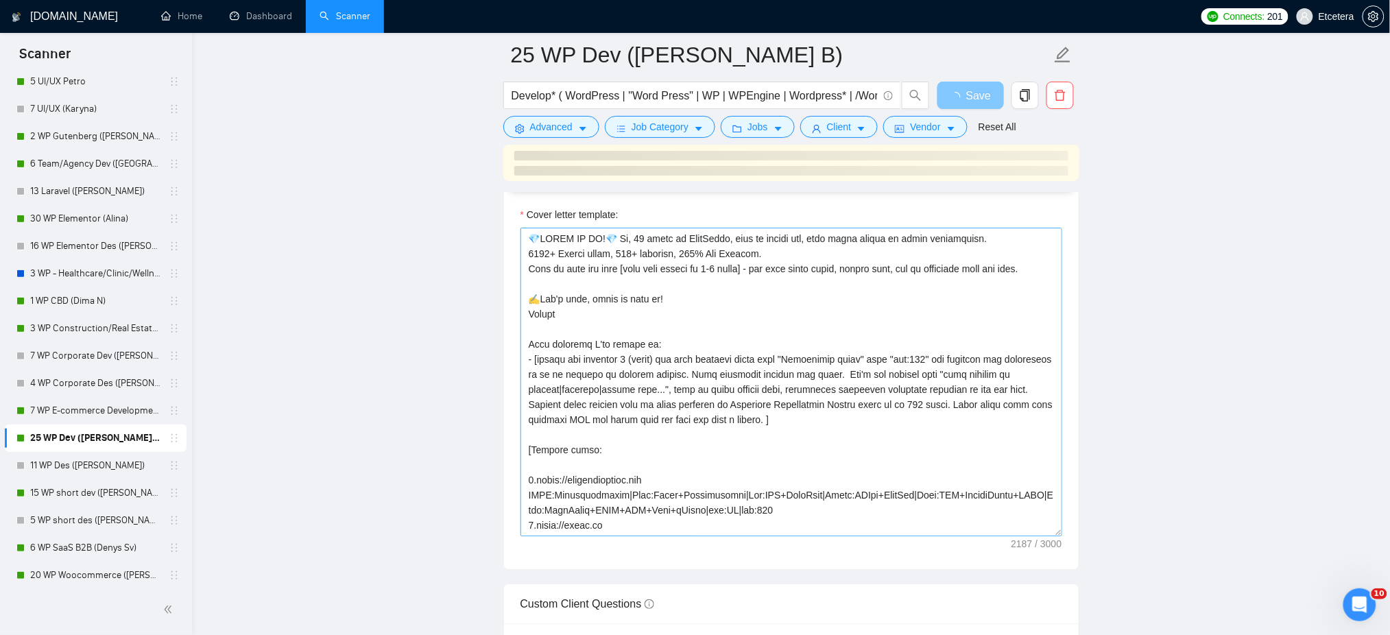
scroll to position [1828, 0]
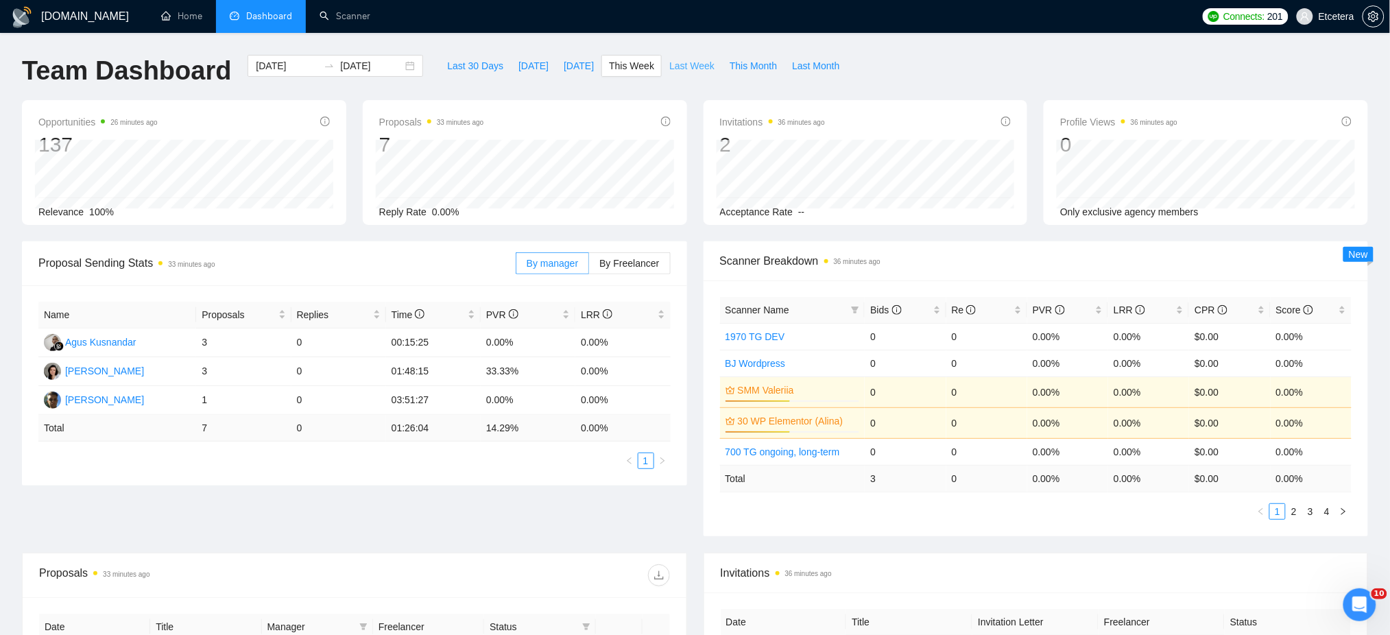
click at [688, 66] on span "Last Week" at bounding box center [691, 65] width 45 height 15
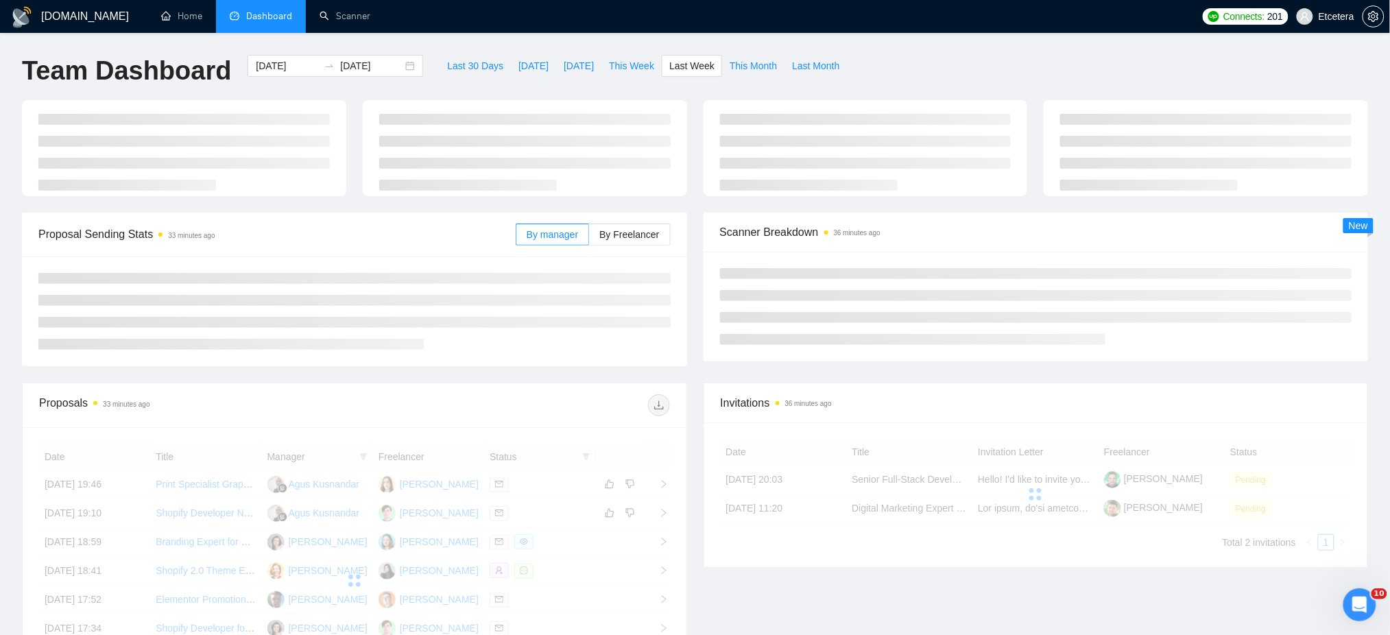
type input "2025-09-22"
type input "2025-09-28"
